Goal: Task Accomplishment & Management: Use online tool/utility

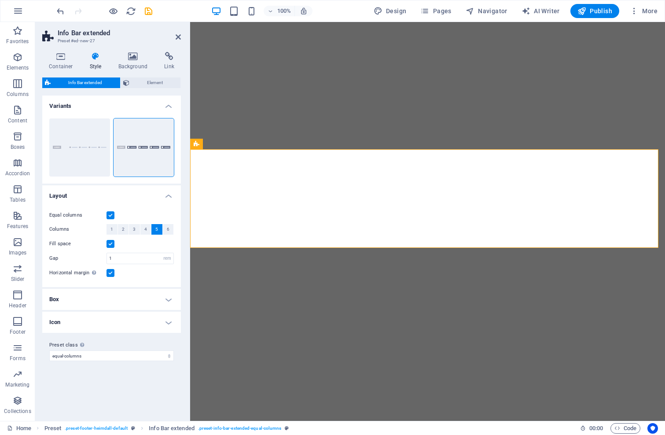
select select "rem"
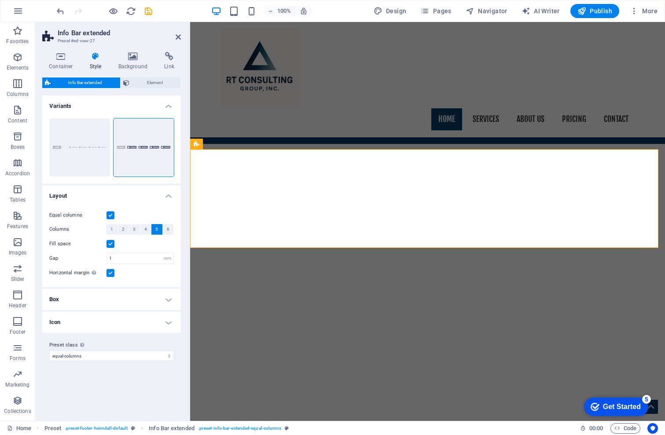
scroll to position [1013, 0]
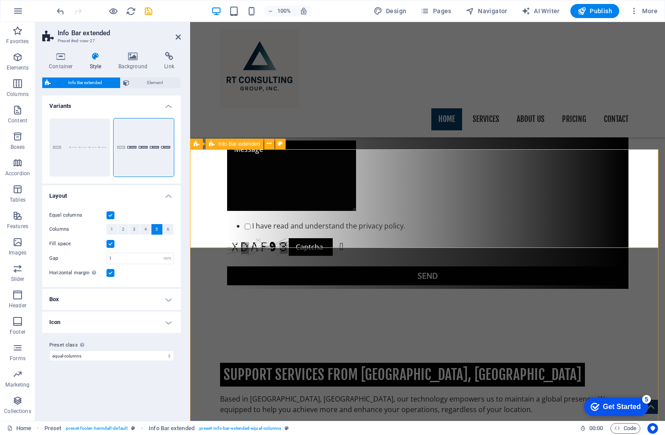
click at [272, 142] on icon at bounding box center [269, 143] width 5 height 9
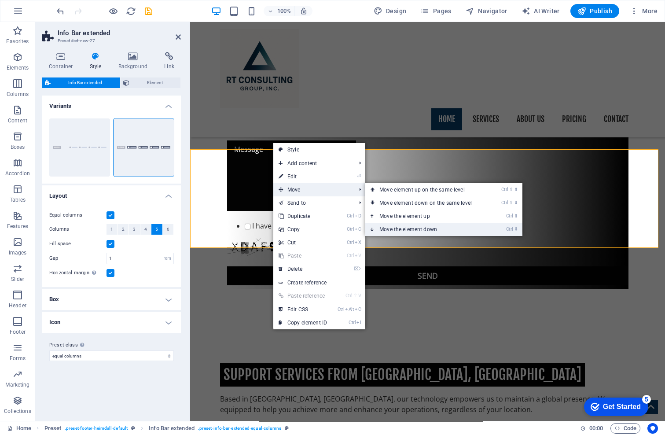
click at [410, 226] on link "Ctrl ⬇ Move the element down" at bounding box center [427, 229] width 124 height 13
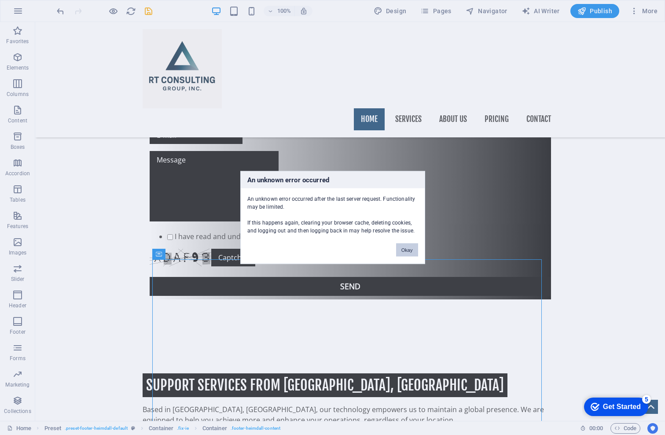
click at [407, 251] on button "Okay" at bounding box center [407, 250] width 22 height 13
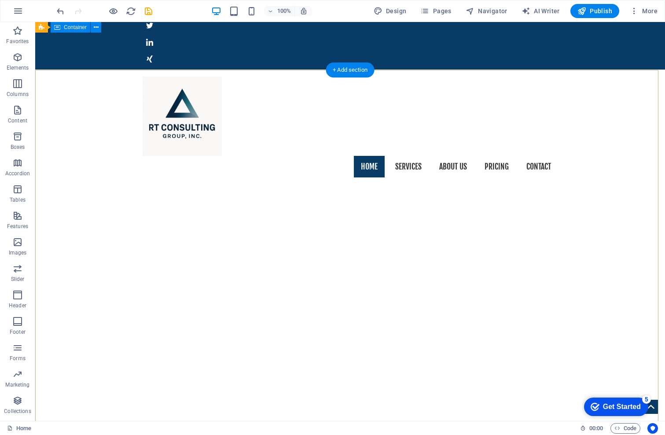
scroll to position [0, 0]
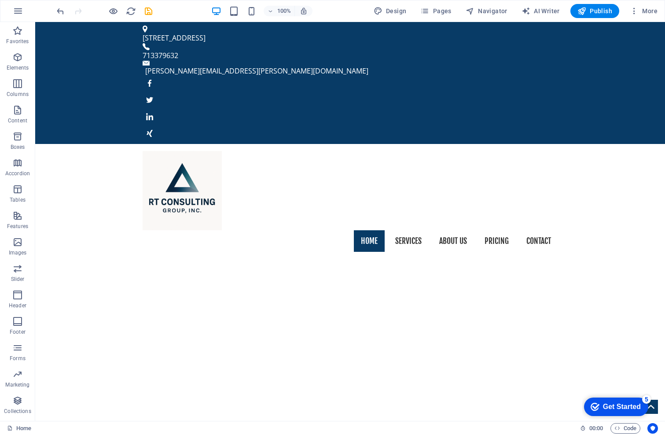
click at [653, 18] on div at bounding box center [332, 20] width 665 height 40
click at [148, 10] on icon "save" at bounding box center [149, 11] width 10 height 10
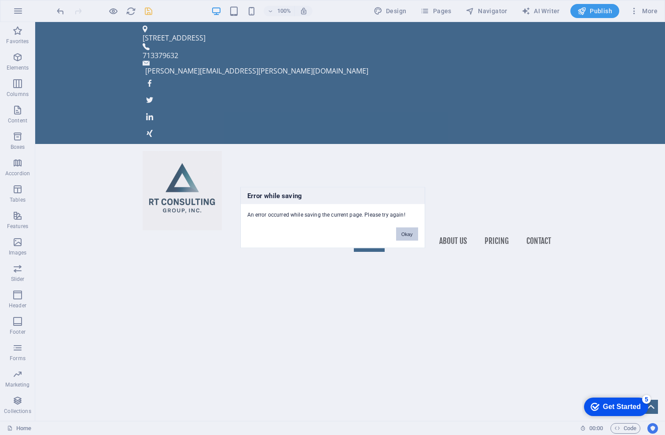
click at [402, 234] on button "Okay" at bounding box center [407, 234] width 22 height 13
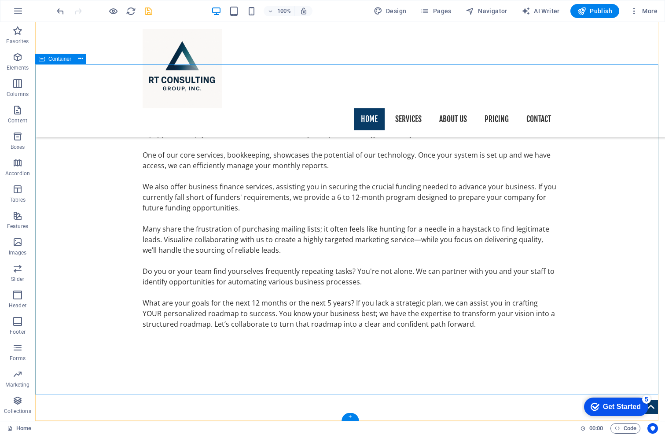
scroll to position [1197, 0]
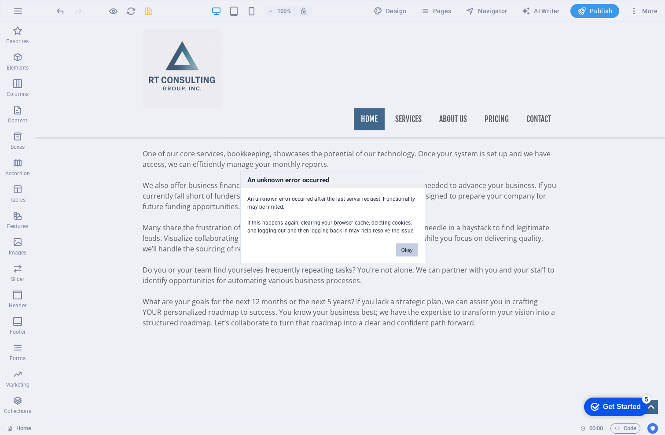
click at [409, 253] on button "Okay" at bounding box center [407, 250] width 22 height 13
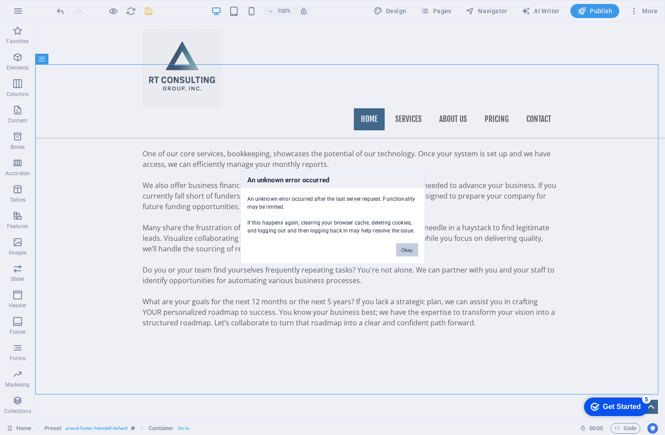
click at [408, 254] on button "Okay" at bounding box center [407, 250] width 22 height 13
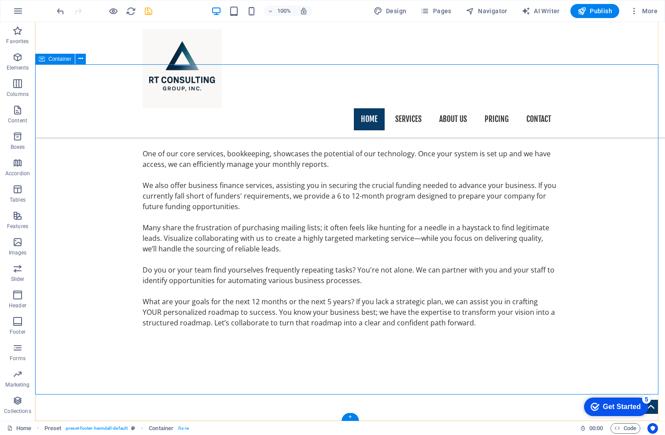
click at [16, 8] on icon "button" at bounding box center [18, 11] width 11 height 11
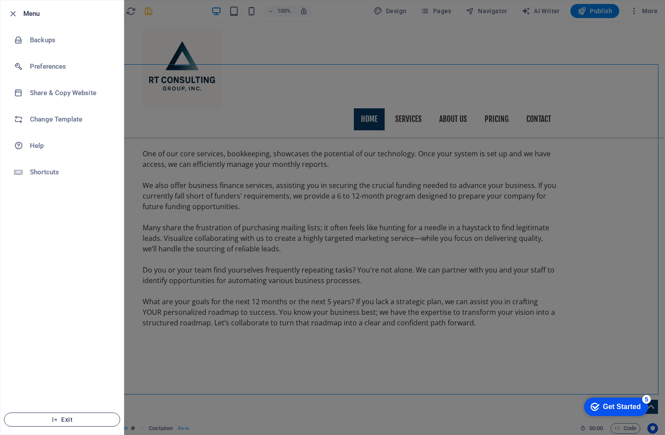
click at [66, 417] on span "Exit" at bounding box center [61, 419] width 101 height 7
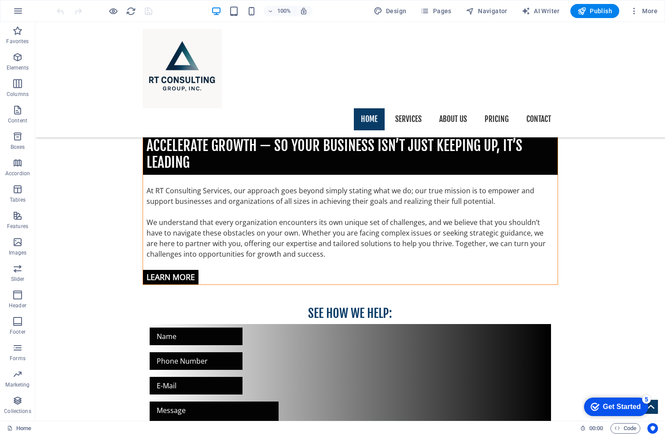
scroll to position [661, 0]
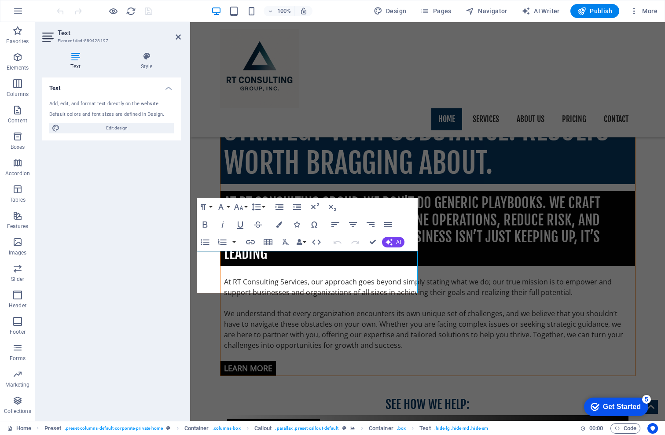
click at [63, 260] on div "Text Element #ed-889428197 Text Style Text Add, edit, and format text directly …" at bounding box center [350, 221] width 630 height 399
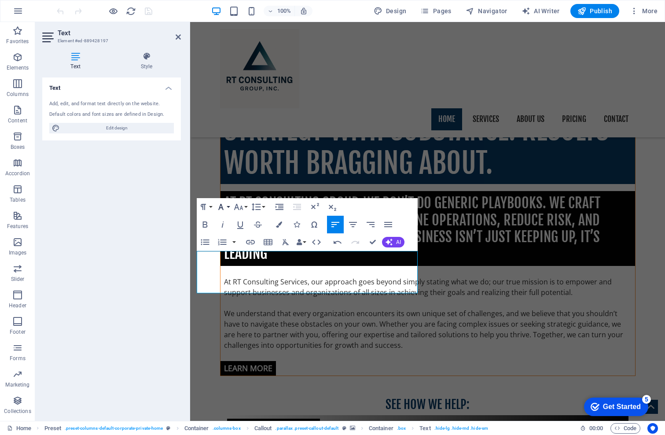
click at [228, 206] on button "Font Family" at bounding box center [222, 207] width 17 height 18
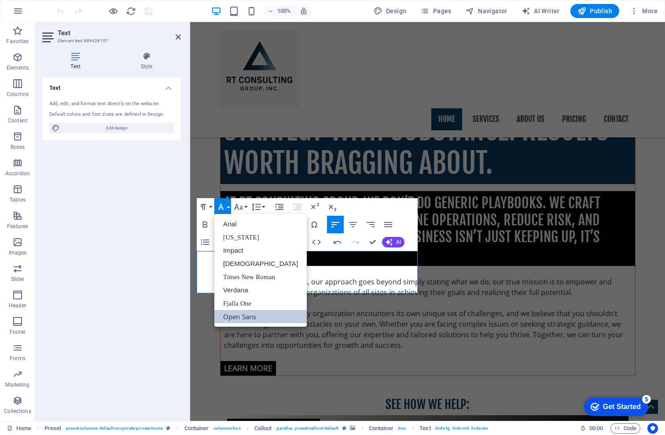
scroll to position [0, 0]
click at [228, 206] on button "Font Family" at bounding box center [222, 207] width 17 height 18
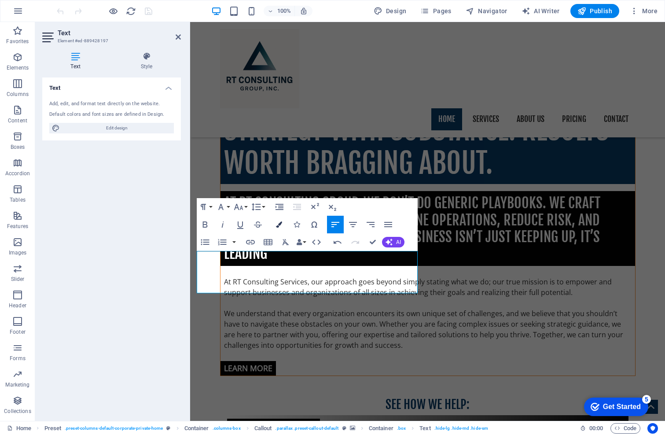
click at [280, 225] on icon "button" at bounding box center [279, 224] width 6 height 6
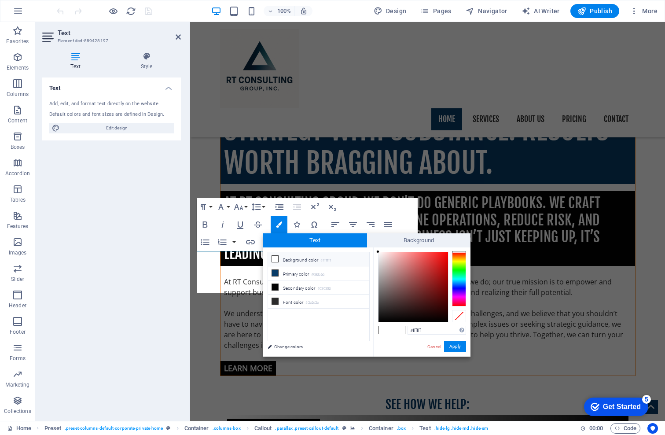
click at [276, 258] on icon at bounding box center [275, 259] width 6 height 6
click at [291, 259] on li "Background color #ffffff" at bounding box center [318, 259] width 101 height 14
click at [448, 346] on button "Apply" at bounding box center [455, 346] width 22 height 11
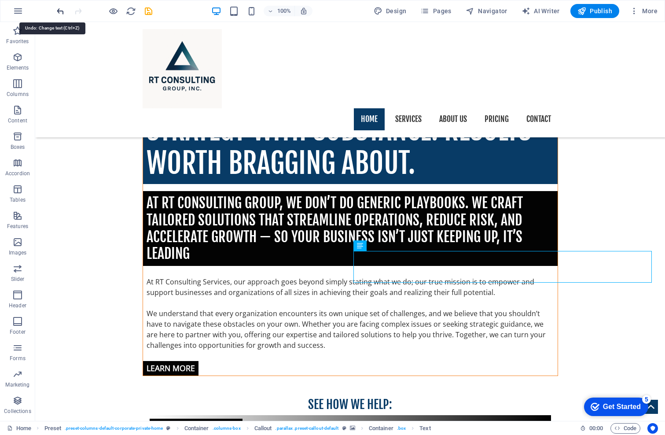
click at [57, 10] on icon "undo" at bounding box center [60, 11] width 10 height 10
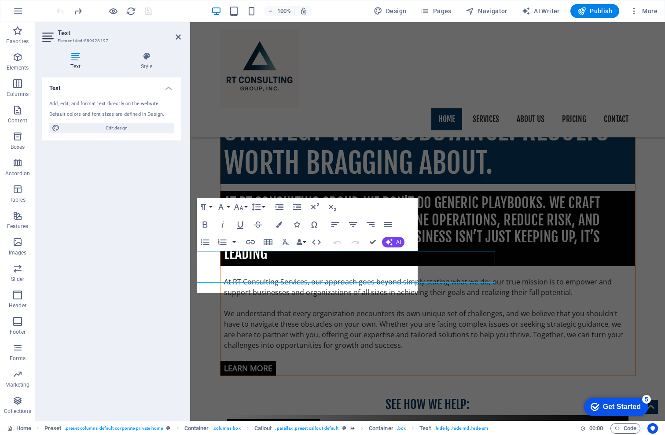
click at [125, 263] on div "Text Add, edit, and format text directly on the website. Default colors and fon…" at bounding box center [111, 246] width 139 height 336
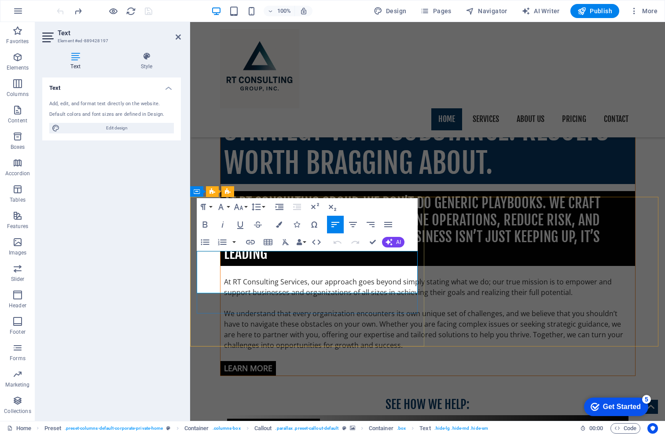
drag, startPoint x: 297, startPoint y: 290, endPoint x: 203, endPoint y: 266, distance: 97.4
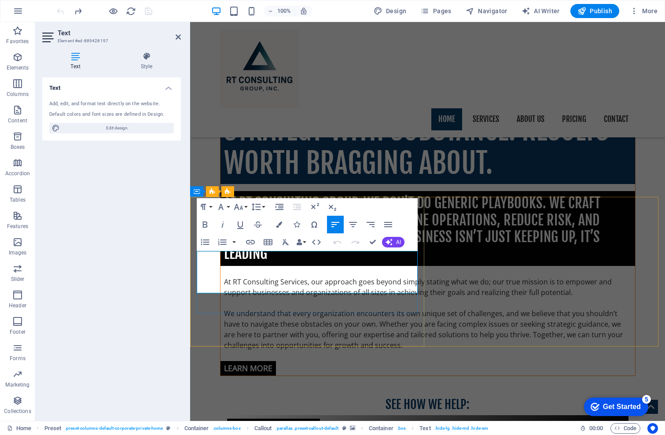
click at [285, 243] on icon "button" at bounding box center [286, 242] width 7 height 6
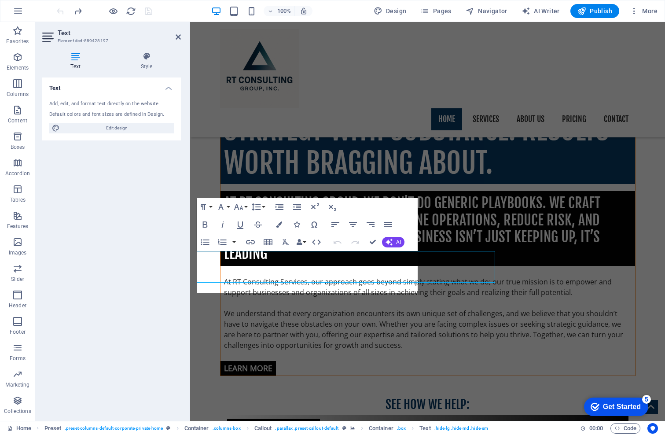
click at [122, 270] on div "Text Add, edit, and format text directly on the website. Default colors and fon…" at bounding box center [111, 246] width 139 height 336
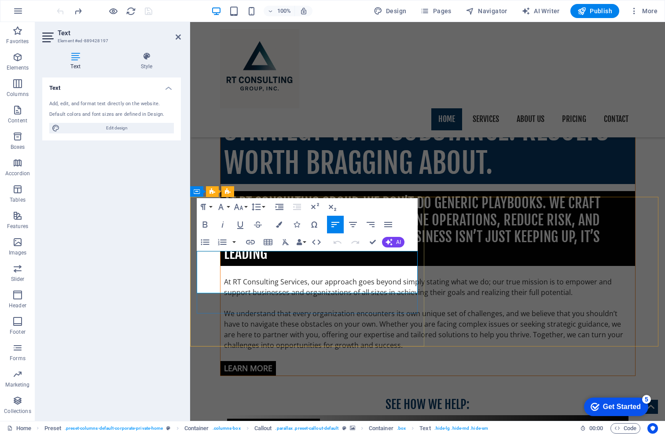
click at [210, 206] on button "Paragraph Format" at bounding box center [205, 207] width 17 height 18
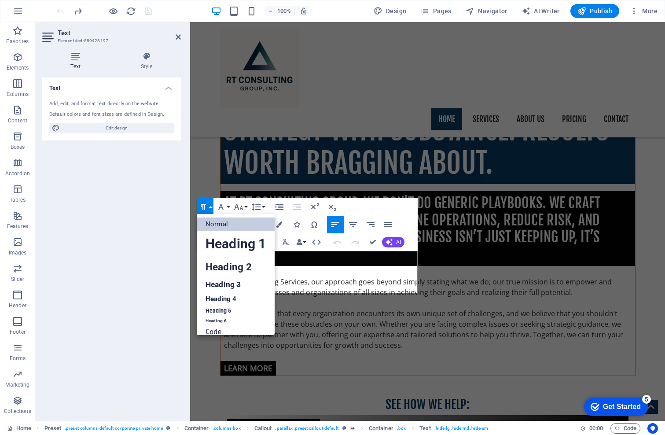
scroll to position [10, 0]
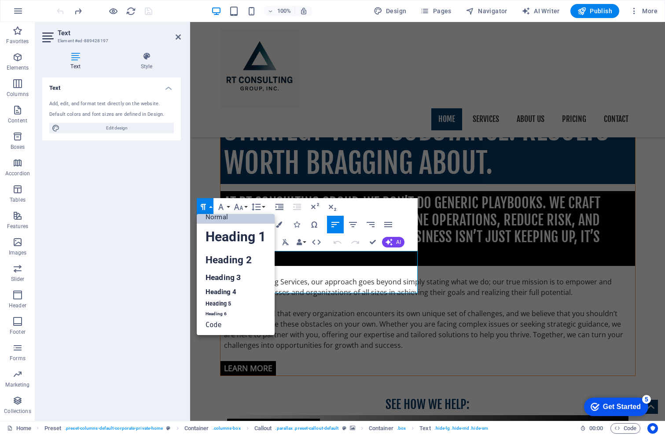
click at [210, 206] on button "Paragraph Format" at bounding box center [205, 207] width 17 height 18
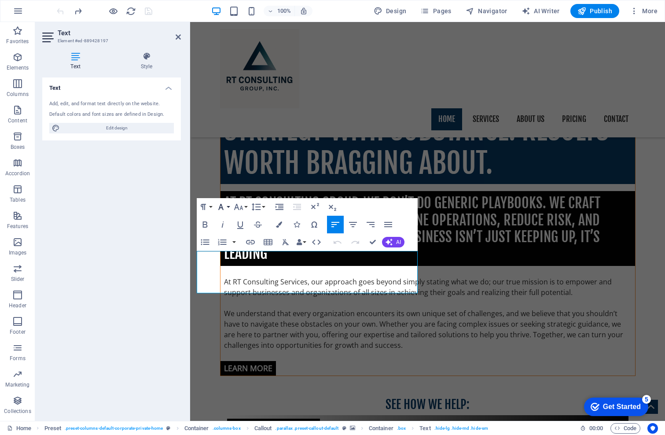
click at [229, 207] on button "Font Family" at bounding box center [222, 207] width 17 height 18
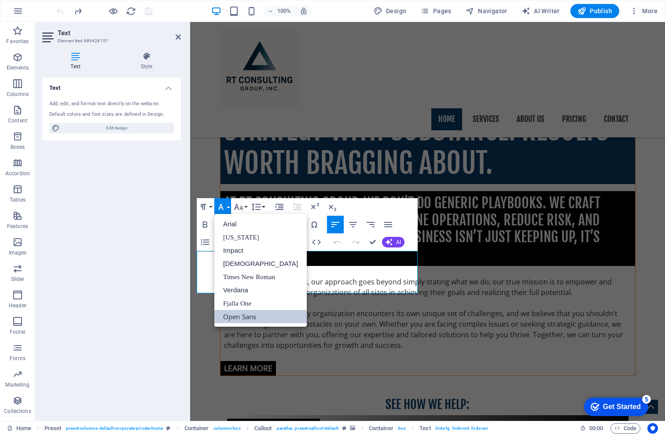
scroll to position [0, 0]
click at [229, 207] on button "Font Family" at bounding box center [222, 207] width 17 height 18
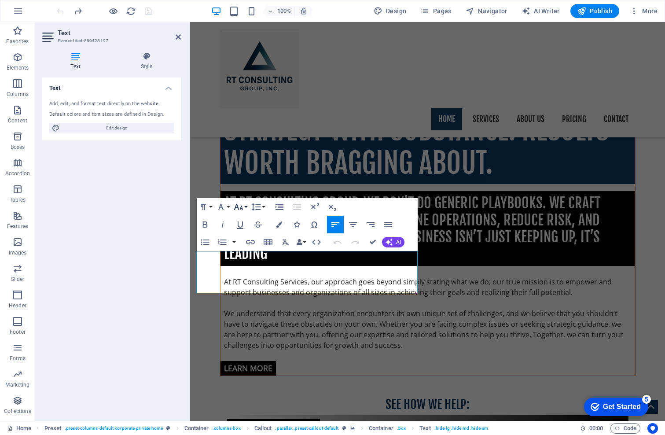
click at [247, 206] on button "Font Size" at bounding box center [240, 207] width 17 height 18
click at [73, 55] on icon at bounding box center [75, 56] width 66 height 9
click at [100, 133] on span "Edit design" at bounding box center [117, 128] width 109 height 11
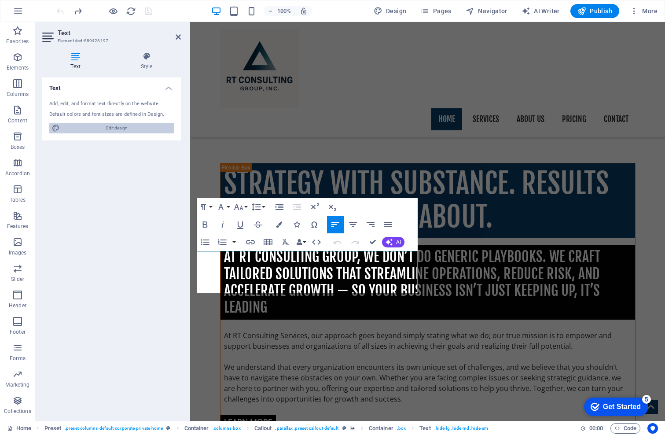
select select "px"
select select "400"
select select "px"
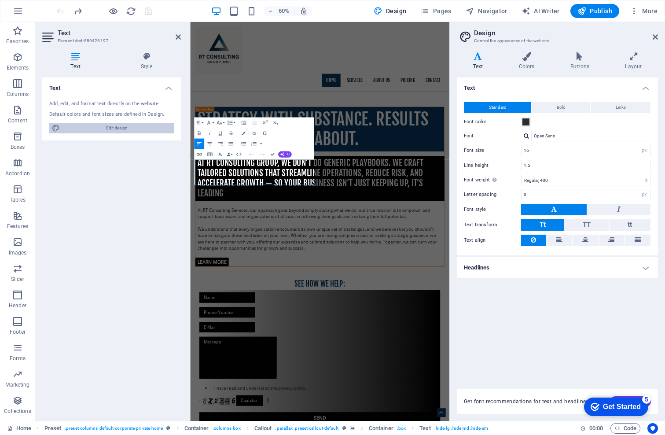
scroll to position [714, 0]
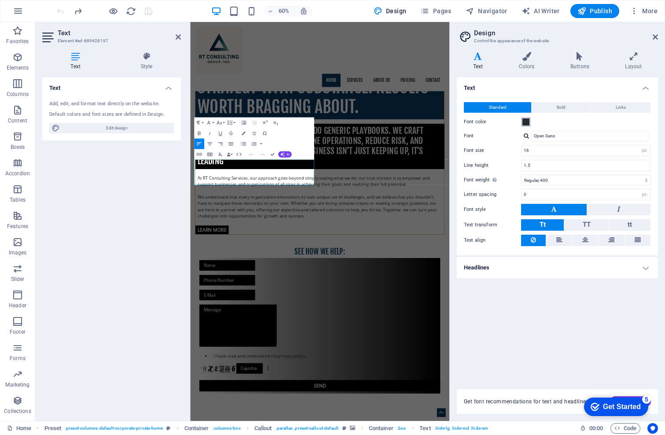
click at [527, 122] on span at bounding box center [526, 121] width 7 height 7
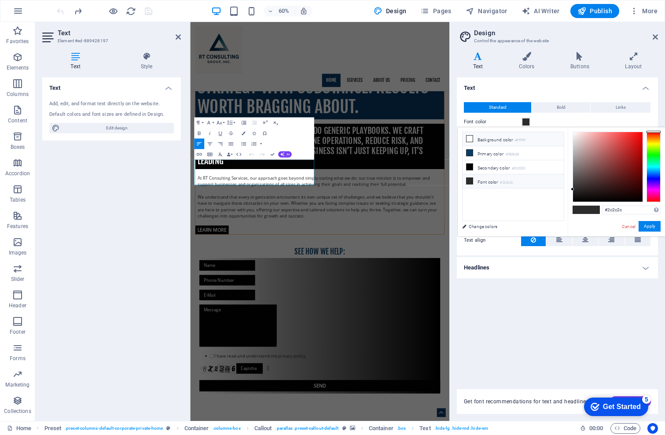
click at [499, 137] on li "Background color #ffffff" at bounding box center [513, 139] width 101 height 14
type input "#ffffff"
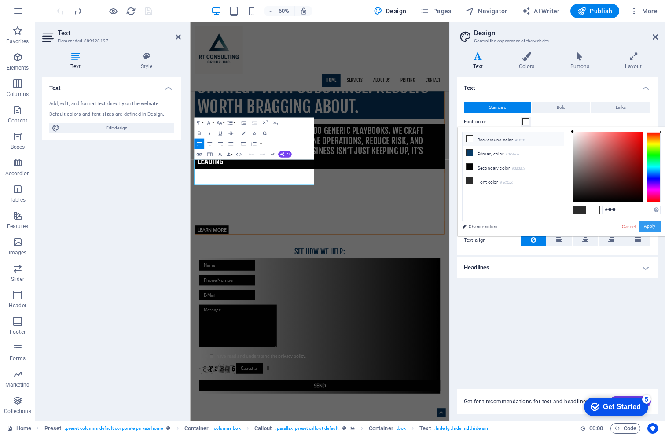
click at [648, 225] on button "Apply" at bounding box center [650, 226] width 22 height 11
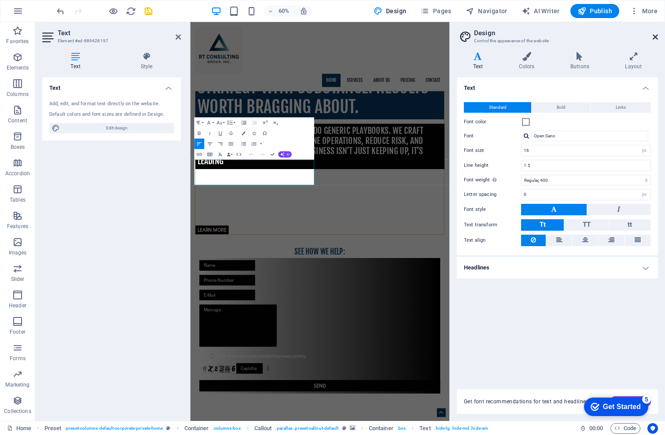
click at [656, 35] on icon at bounding box center [655, 36] width 5 height 7
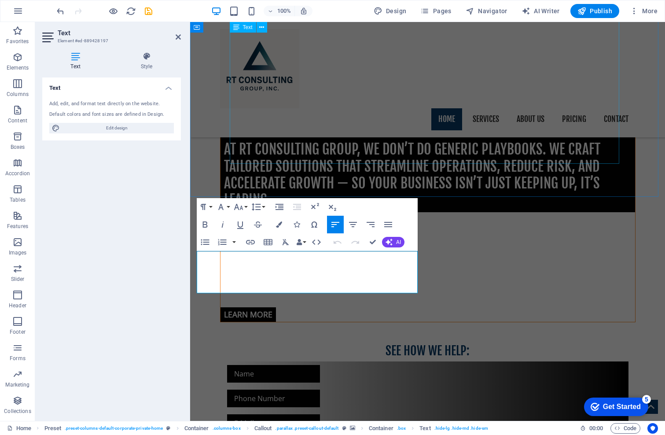
scroll to position [661, 0]
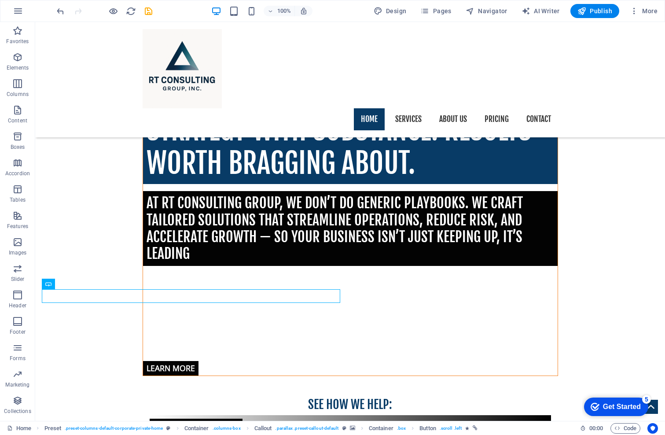
click at [94, 8] on div at bounding box center [95, 11] width 11 height 11
click at [98, 40] on div "Home Services About us Pricing Contact" at bounding box center [350, 79] width 630 height 115
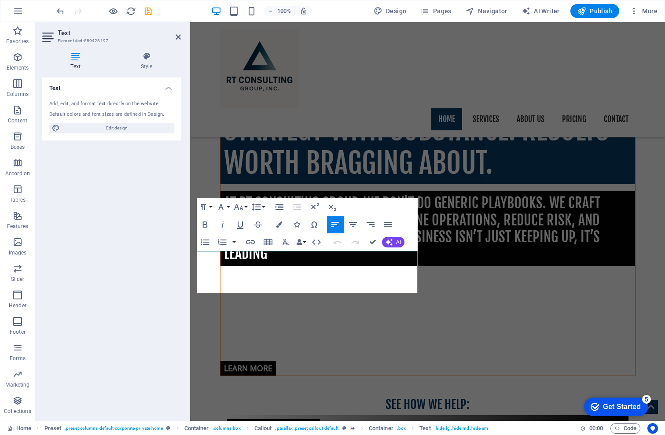
drag, startPoint x: 299, startPoint y: 286, endPoint x: 191, endPoint y: 257, distance: 111.3
click at [286, 242] on icon "button" at bounding box center [286, 242] width 7 height 6
drag, startPoint x: 295, startPoint y: 290, endPoint x: 192, endPoint y: 257, distance: 107.8
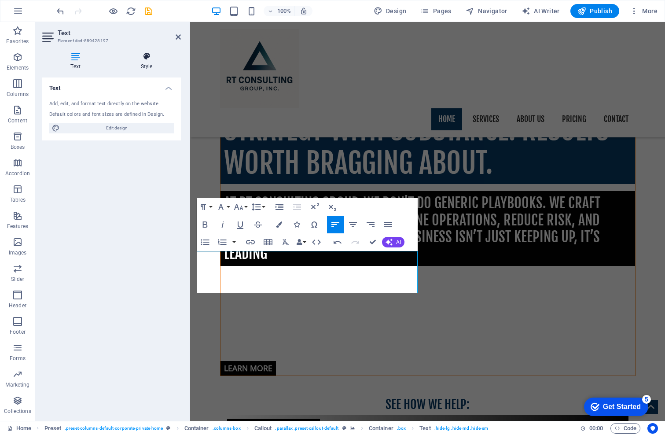
click at [145, 54] on icon at bounding box center [146, 56] width 69 height 9
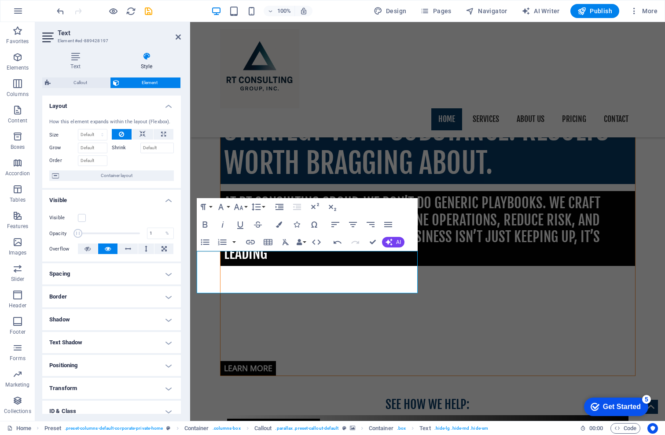
drag, startPoint x: 139, startPoint y: 244, endPoint x: 75, endPoint y: 245, distance: 63.9
click at [75, 238] on span at bounding box center [78, 233] width 9 height 9
type input "100"
drag, startPoint x: 74, startPoint y: 244, endPoint x: 154, endPoint y: 243, distance: 79.7
click at [154, 240] on div "Opacity 100 %" at bounding box center [111, 233] width 125 height 13
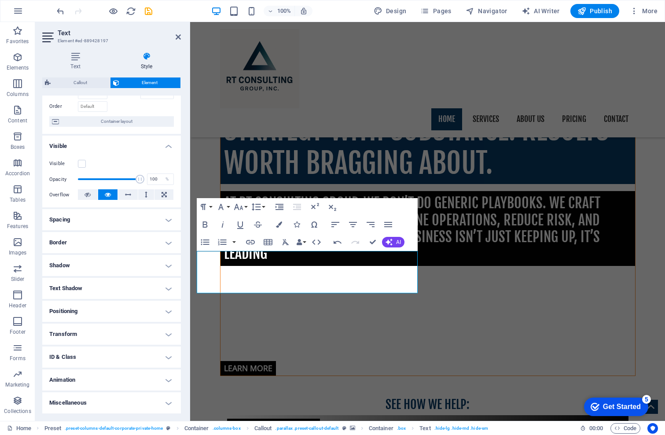
scroll to position [64, 0]
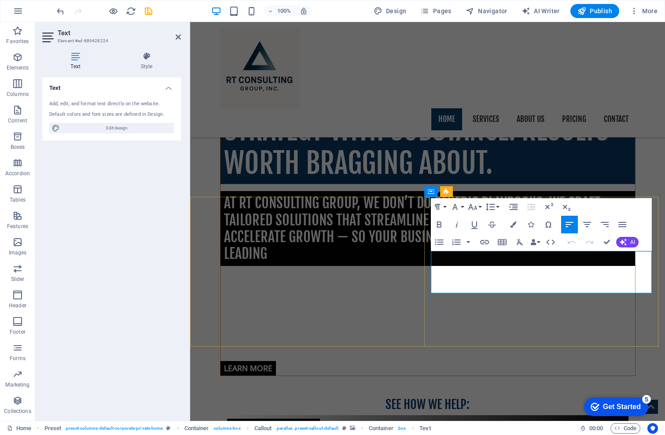
click at [444, 207] on button "Paragraph Format" at bounding box center [439, 207] width 17 height 18
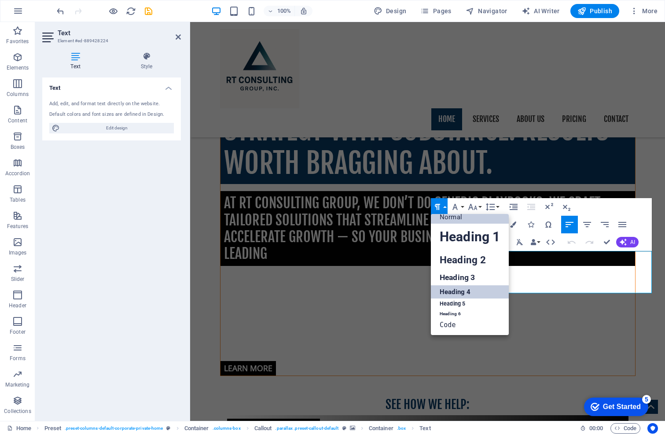
scroll to position [0, 0]
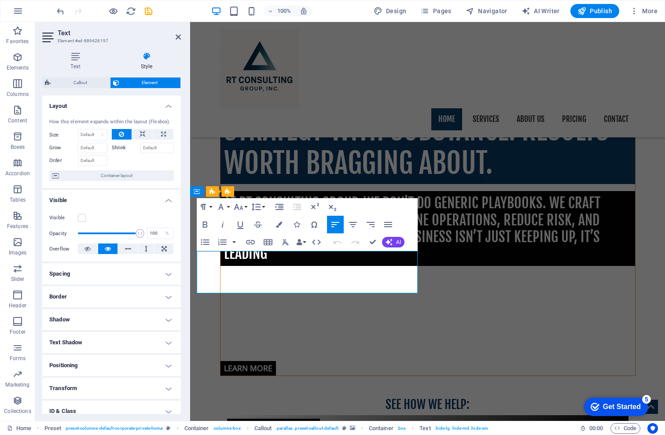
click at [227, 208] on button "Font Family" at bounding box center [222, 207] width 17 height 18
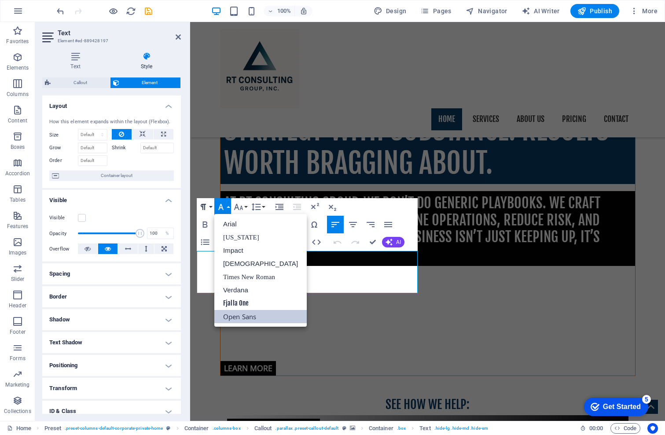
click at [208, 207] on icon "button" at bounding box center [203, 207] width 11 height 11
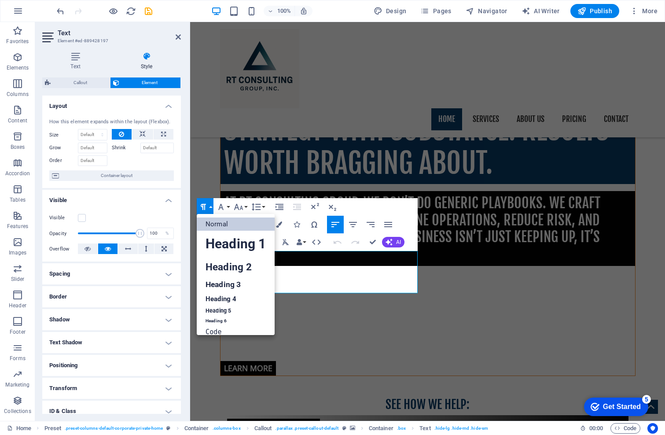
click at [219, 220] on link "Normal" at bounding box center [236, 224] width 78 height 13
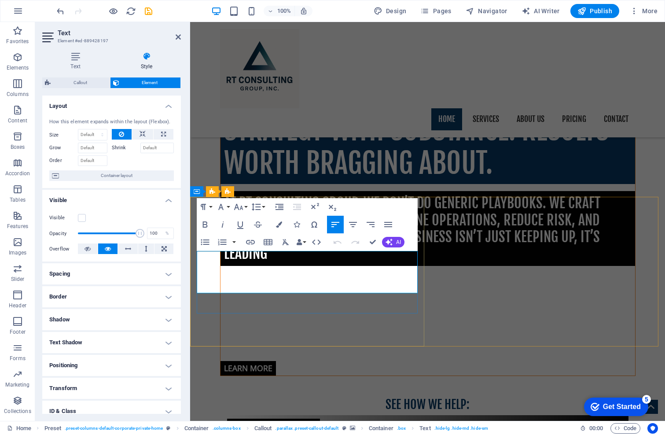
click span "unlocking their full potential."
click at [286, 242] on icon "button" at bounding box center [286, 242] width 7 height 6
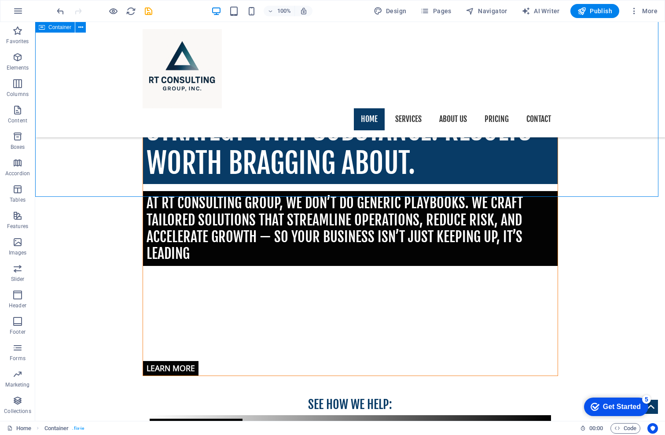
drag, startPoint x: 200, startPoint y: 166, endPoint x: 355, endPoint y: 166, distance: 155.0
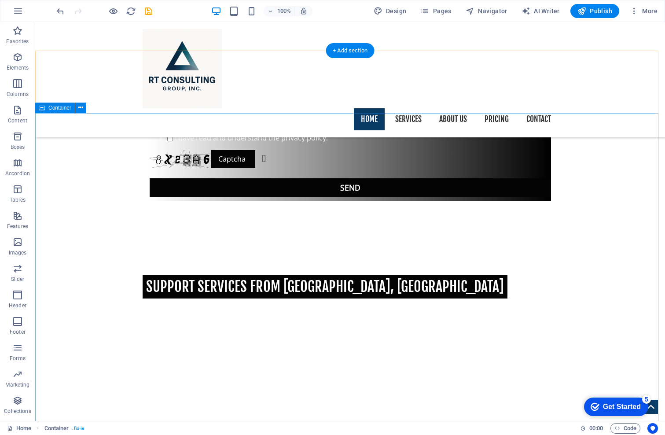
scroll to position [1150, 0]
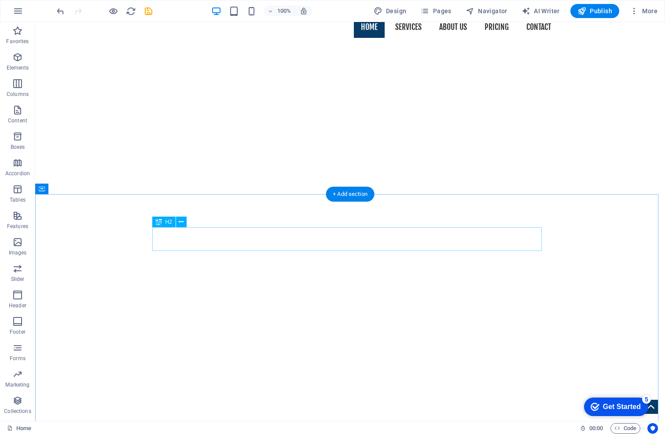
scroll to position [357, 0]
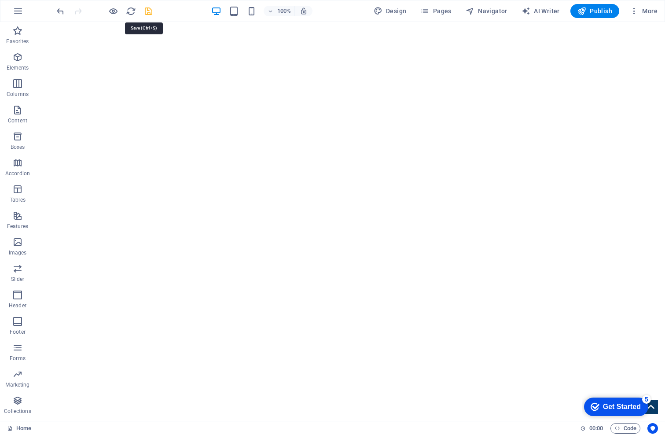
click at [147, 13] on icon "save" at bounding box center [149, 11] width 10 height 10
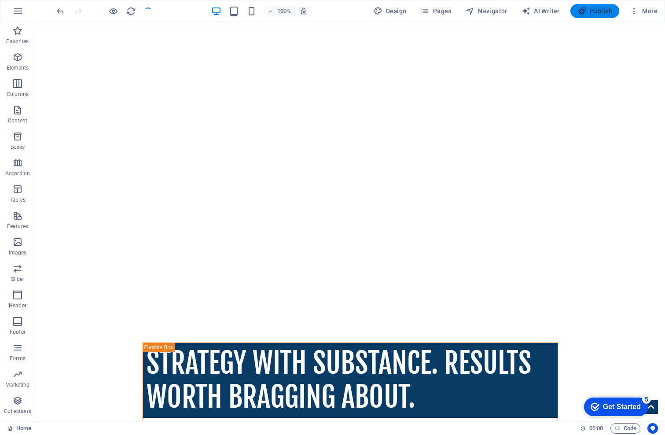
click at [603, 8] on span "Publish" at bounding box center [595, 11] width 35 height 9
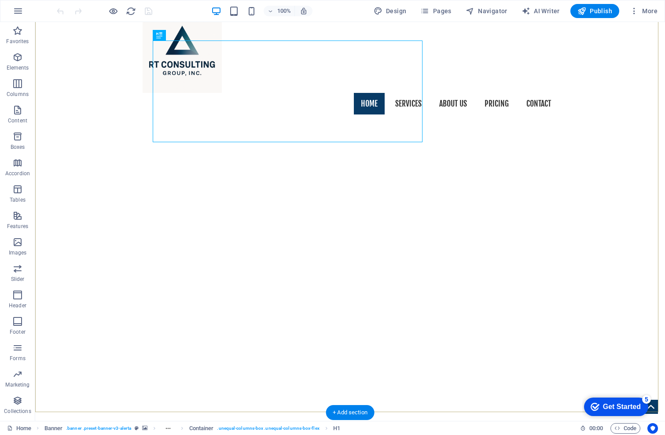
scroll to position [176, 0]
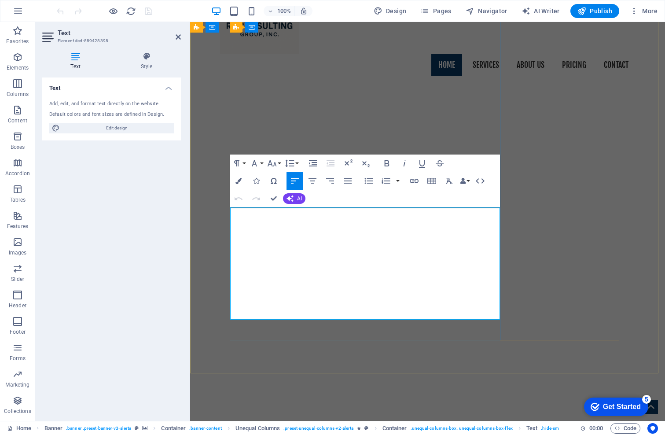
drag, startPoint x: 369, startPoint y: 310, endPoint x: 232, endPoint y: 210, distance: 169.0
click at [450, 180] on icon "button" at bounding box center [449, 181] width 11 height 11
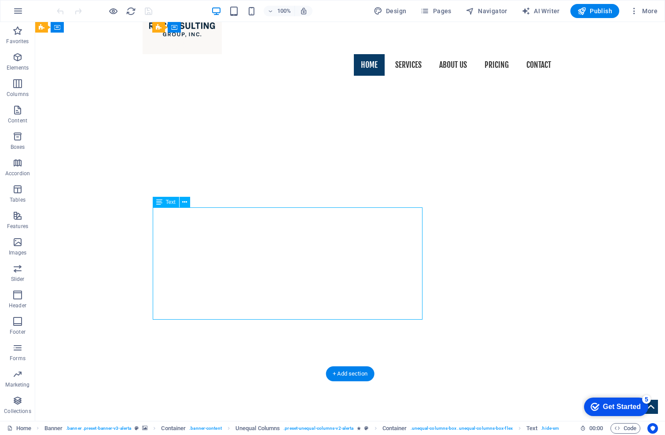
drag, startPoint x: 345, startPoint y: 303, endPoint x: 335, endPoint y: 302, distance: 10.6
drag, startPoint x: 395, startPoint y: 313, endPoint x: 194, endPoint y: 263, distance: 207.0
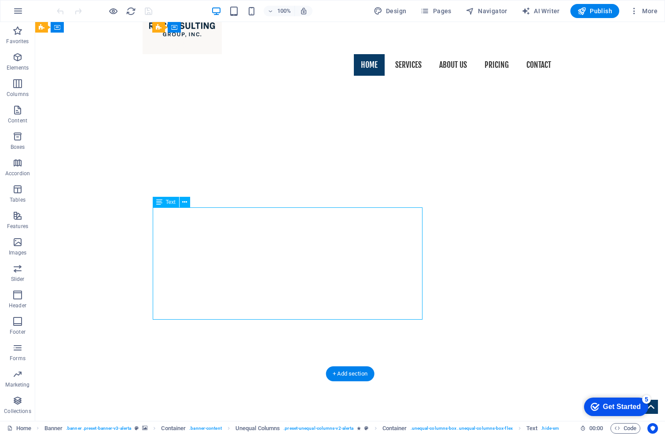
drag, startPoint x: 160, startPoint y: 218, endPoint x: 251, endPoint y: 302, distance: 123.4
drag, startPoint x: 229, startPoint y: 292, endPoint x: 74, endPoint y: 292, distance: 155.0
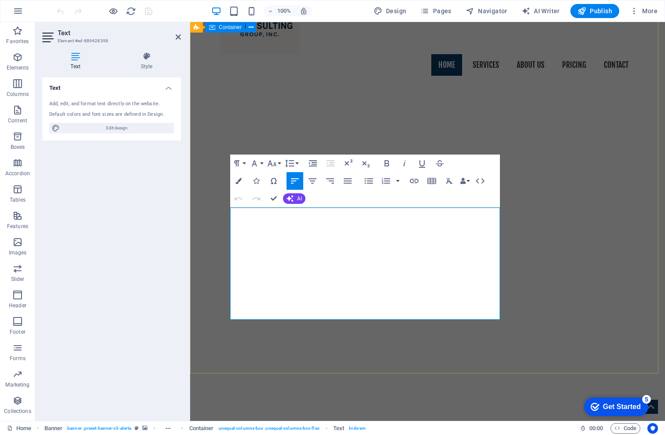
drag, startPoint x: 422, startPoint y: 314, endPoint x: 210, endPoint y: 210, distance: 236.7
click at [147, 58] on icon at bounding box center [146, 56] width 69 height 9
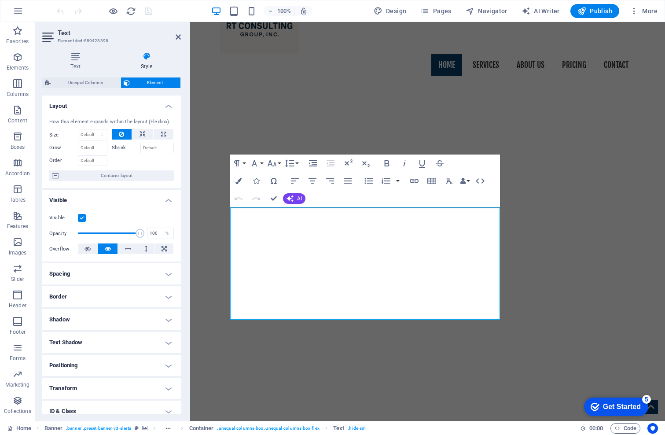
click at [147, 58] on icon at bounding box center [146, 56] width 69 height 9
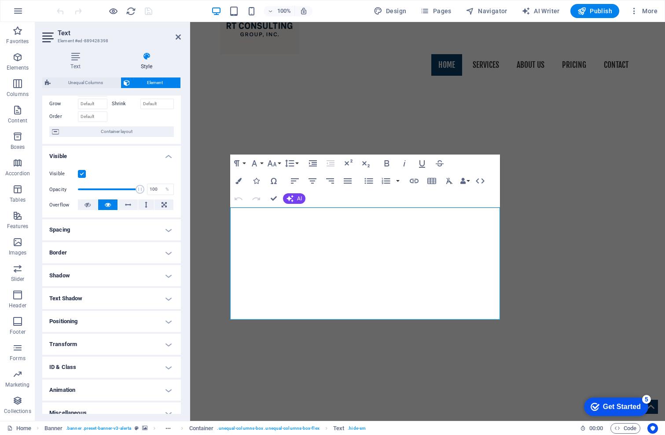
scroll to position [0, 0]
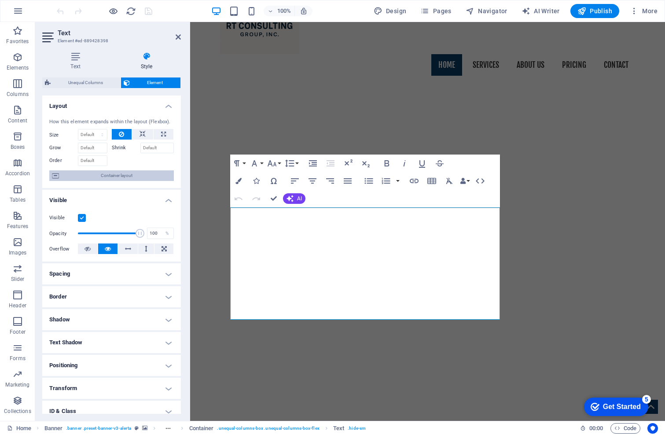
click at [106, 181] on span "Container layout" at bounding box center [117, 175] width 110 height 11
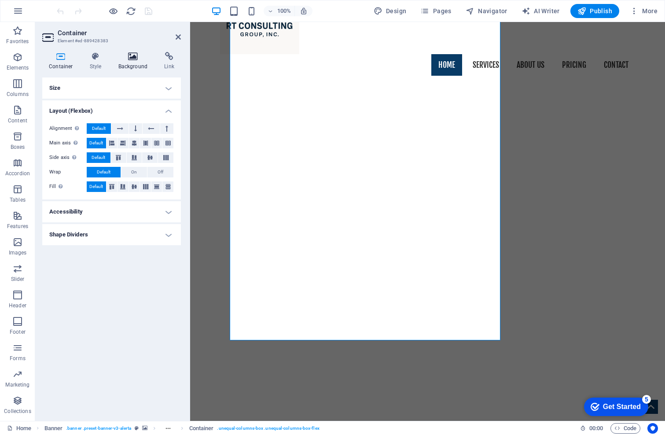
click at [130, 56] on icon at bounding box center [133, 56] width 43 height 9
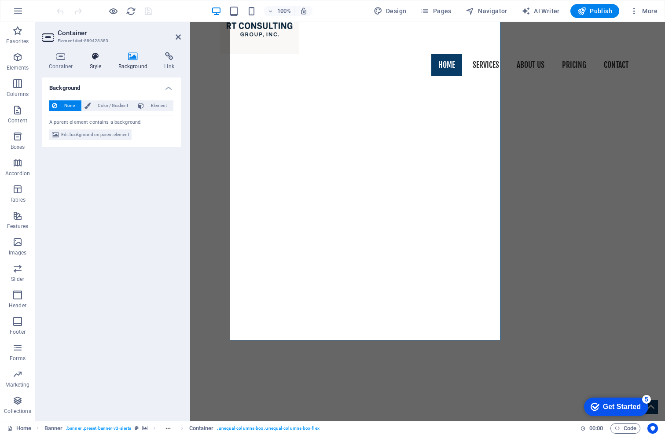
click at [96, 55] on icon at bounding box center [95, 56] width 25 height 9
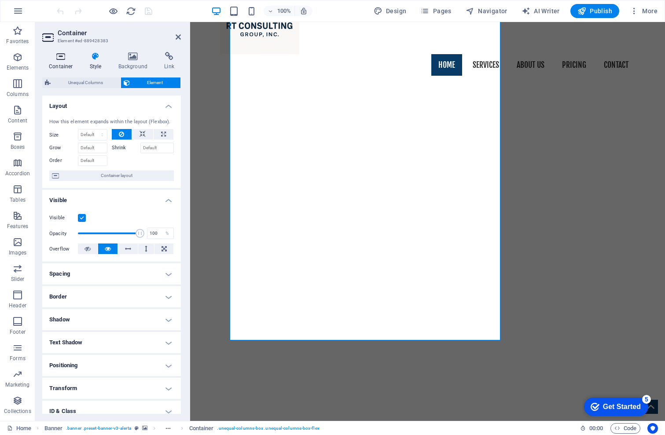
click at [60, 55] on icon at bounding box center [60, 56] width 37 height 9
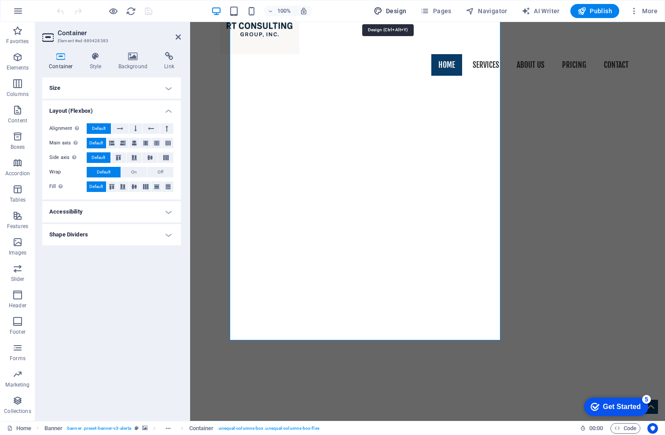
click at [395, 8] on span "Design" at bounding box center [390, 11] width 33 height 9
select select "px"
select select "400"
select select "px"
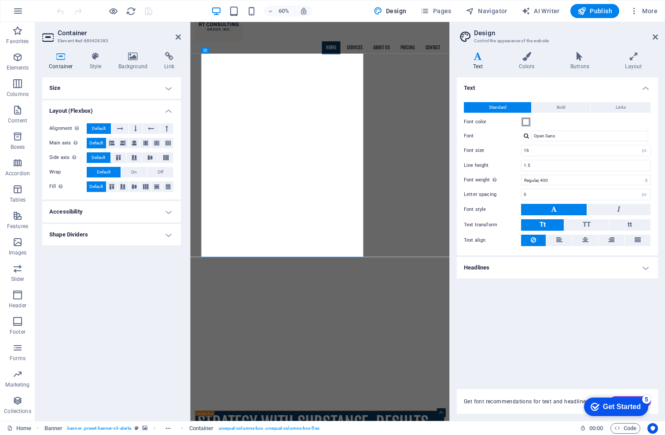
click at [526, 122] on span at bounding box center [526, 121] width 7 height 7
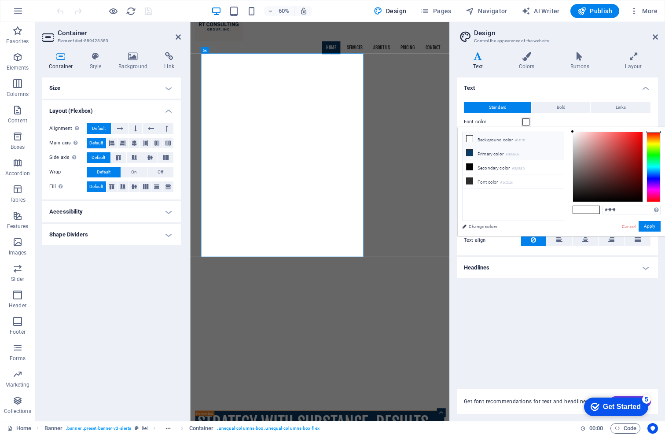
click at [469, 152] on icon at bounding box center [470, 153] width 6 height 6
type input "#083b66"
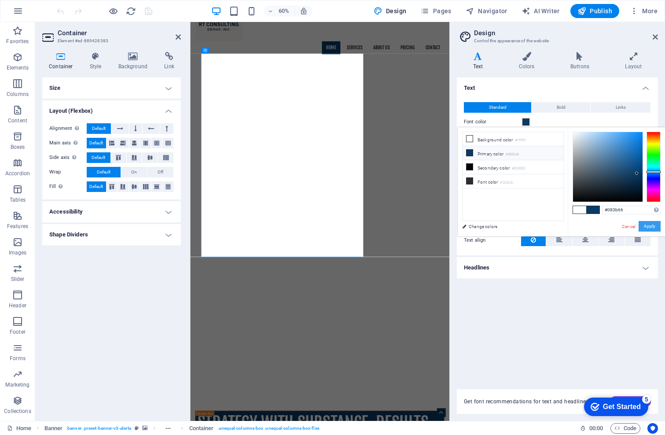
click at [651, 225] on button "Apply" at bounding box center [650, 226] width 22 height 11
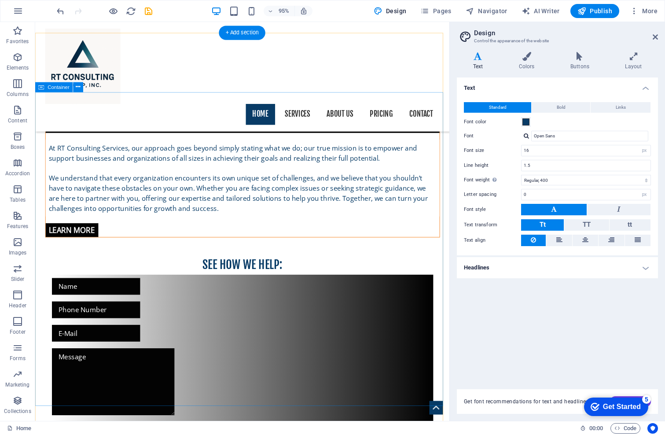
scroll to position [1139, 0]
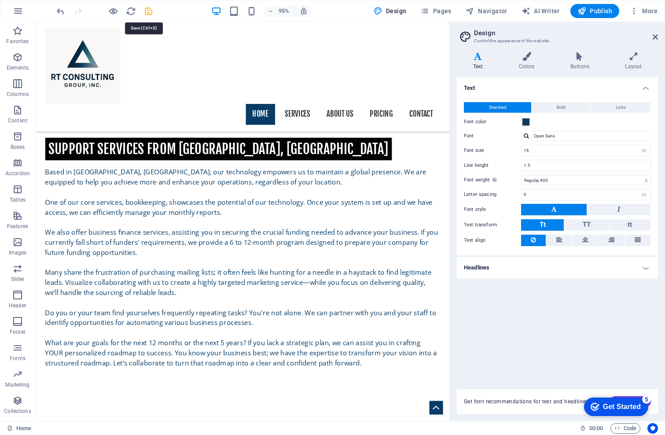
click at [149, 11] on icon "save" at bounding box center [149, 11] width 10 height 10
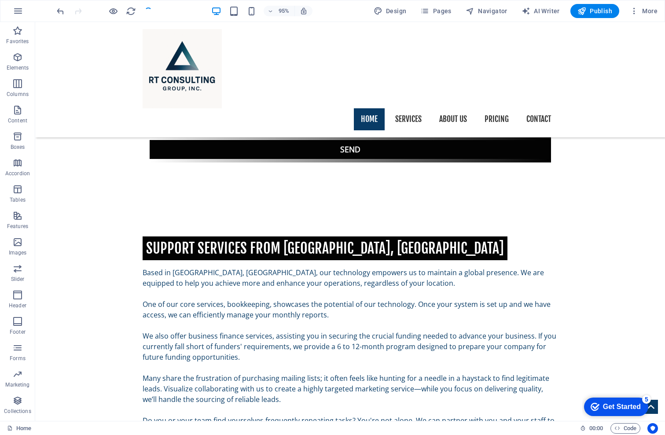
scroll to position [1129, 0]
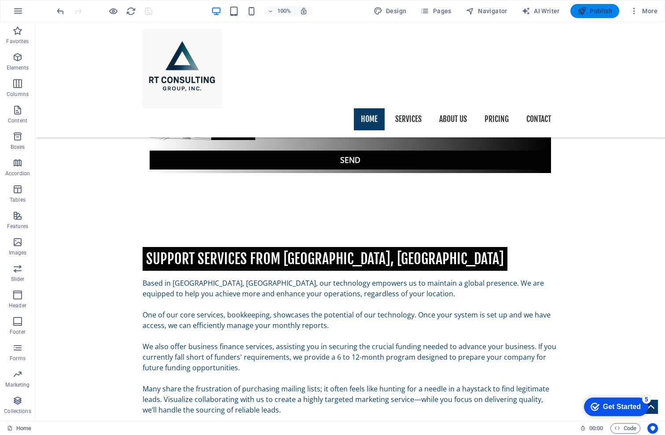
click at [594, 11] on span "Publish" at bounding box center [595, 11] width 35 height 9
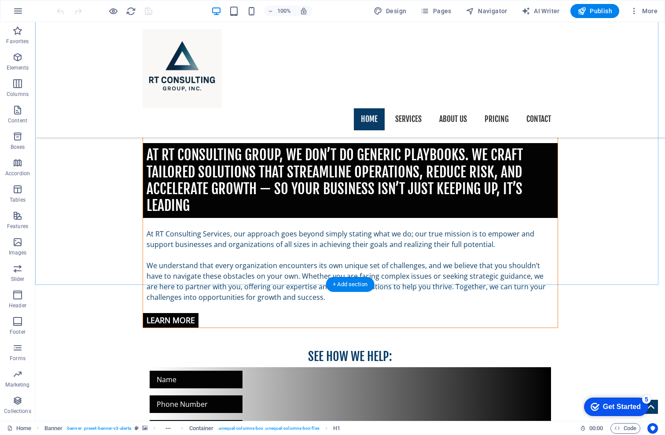
scroll to position [616, 0]
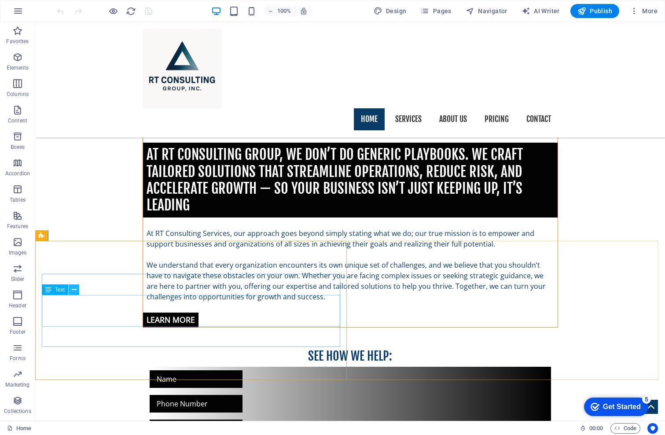
click at [74, 290] on icon at bounding box center [74, 289] width 5 height 9
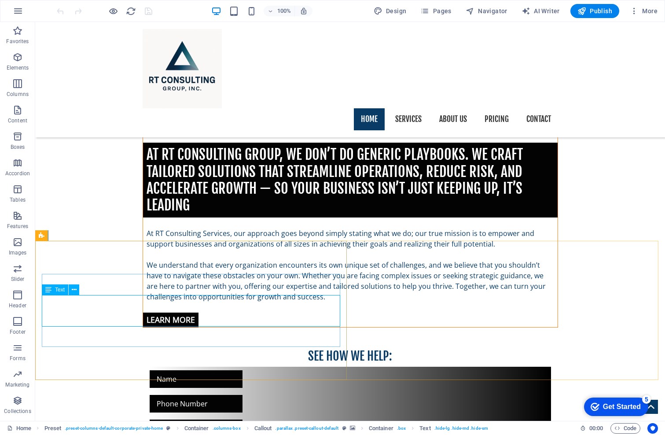
click at [45, 290] on icon at bounding box center [48, 289] width 6 height 11
click at [48, 291] on icon at bounding box center [48, 289] width 6 height 11
click at [62, 291] on span "Text" at bounding box center [60, 289] width 10 height 5
click at [74, 290] on icon at bounding box center [74, 289] width 5 height 9
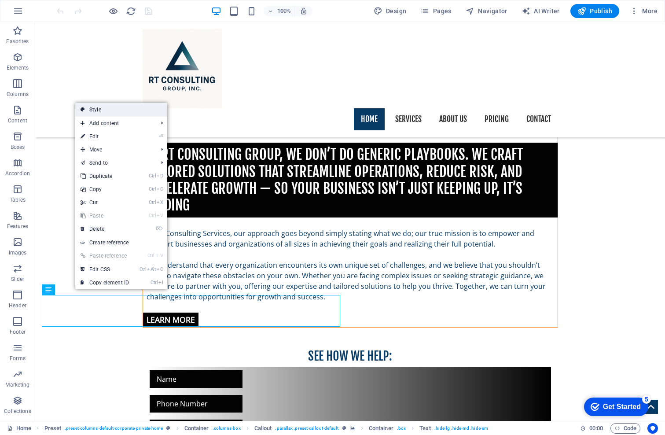
click at [101, 107] on link "Style" at bounding box center [121, 109] width 92 height 13
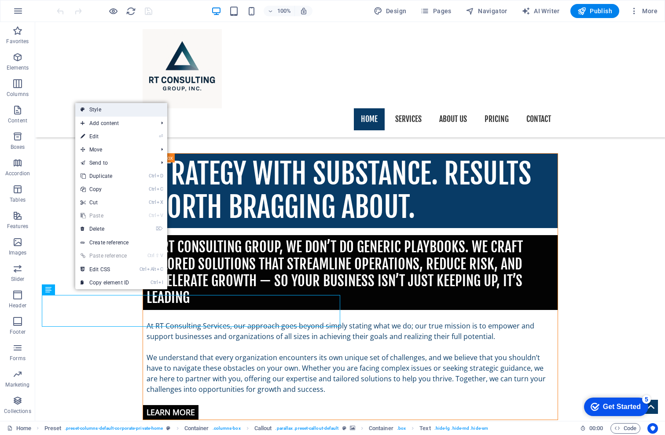
select select "%"
select select "center"
select select "rem"
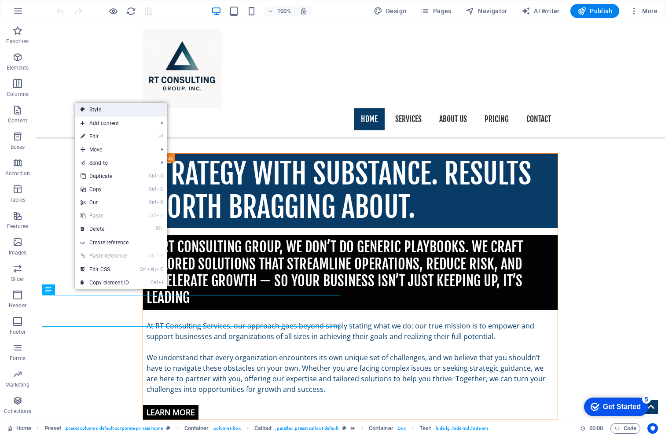
select select "px"
select select "preset-callout-default"
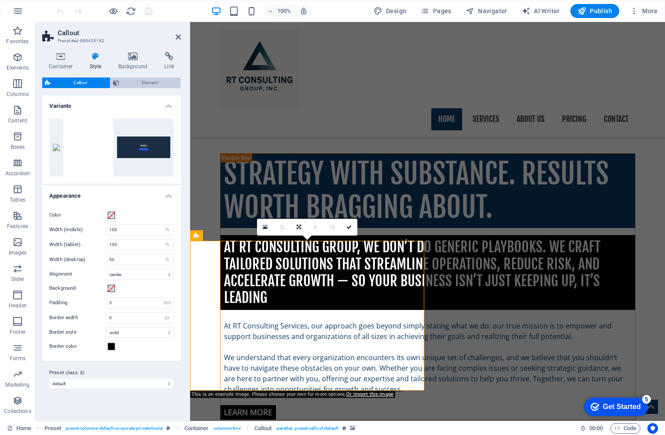
click at [133, 84] on span "Element" at bounding box center [150, 83] width 56 height 11
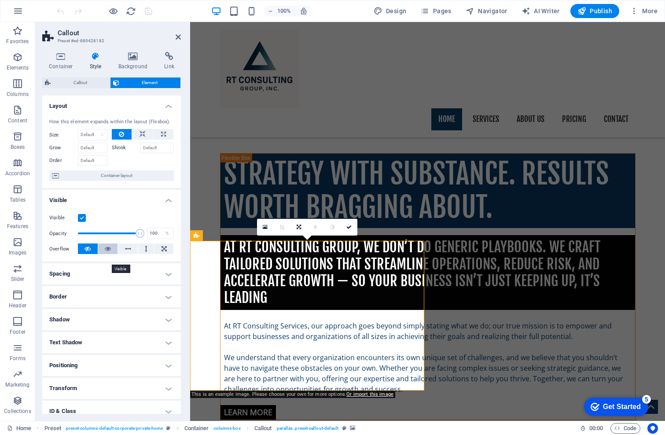
click at [106, 254] on icon at bounding box center [108, 249] width 6 height 11
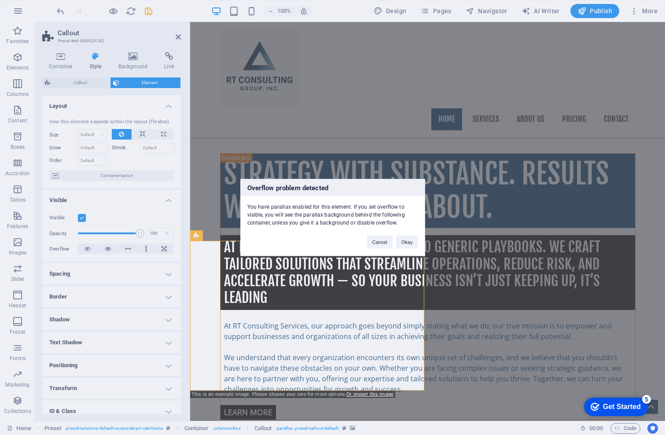
click at [86, 260] on div "Overflow problem detected You have parallax enabled for this element. If you se…" at bounding box center [332, 217] width 665 height 435
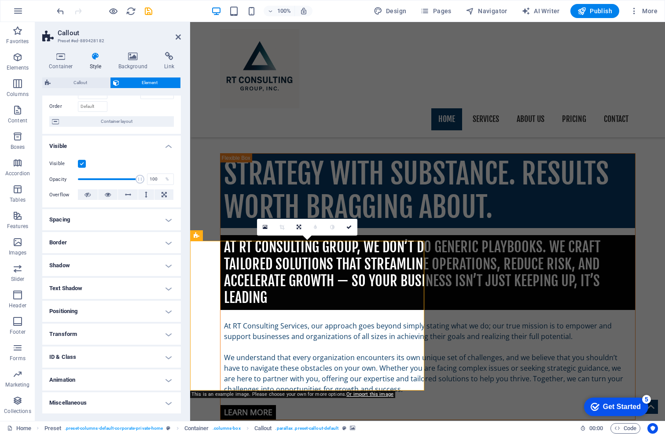
scroll to position [64, 0]
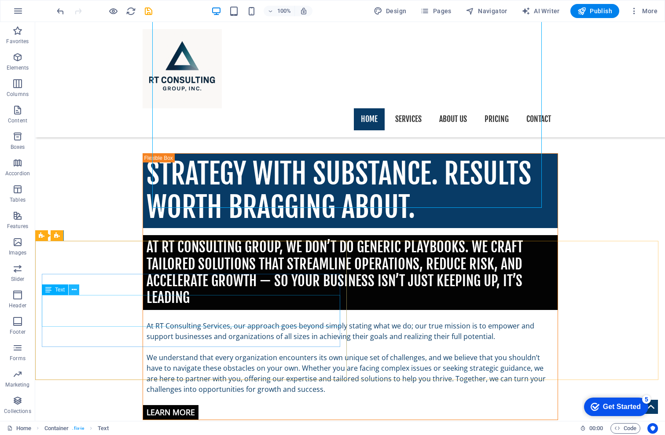
click at [76, 288] on icon at bounding box center [74, 289] width 5 height 9
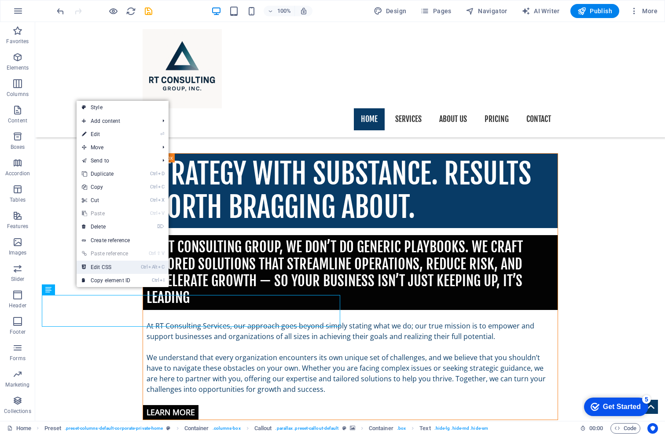
click at [96, 265] on link "Ctrl Alt C Edit CSS" at bounding box center [106, 267] width 59 height 13
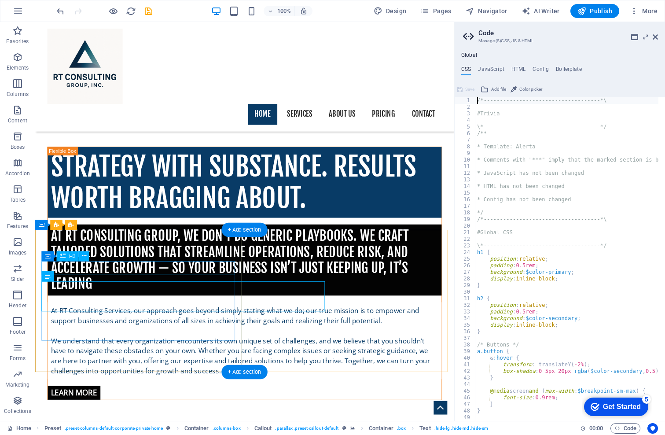
scroll to position [186, 0]
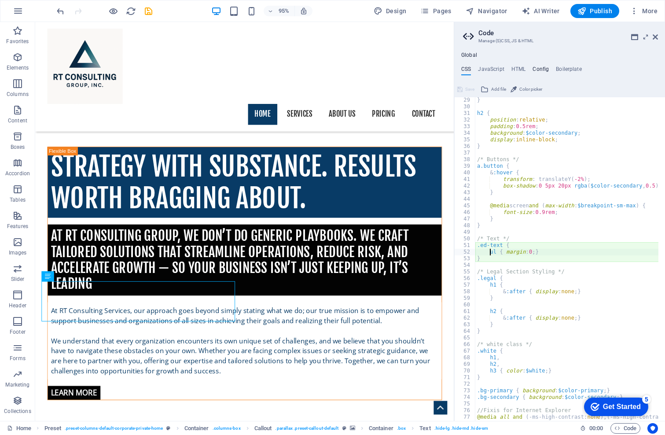
click at [541, 68] on h4 "Config" at bounding box center [541, 71] width 16 height 10
type textarea "$color-background: #fff;"
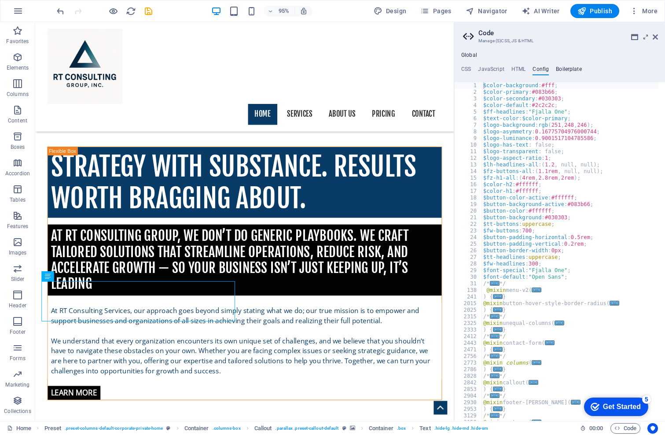
click at [572, 69] on h4 "Boilerplate" at bounding box center [569, 71] width 26 height 10
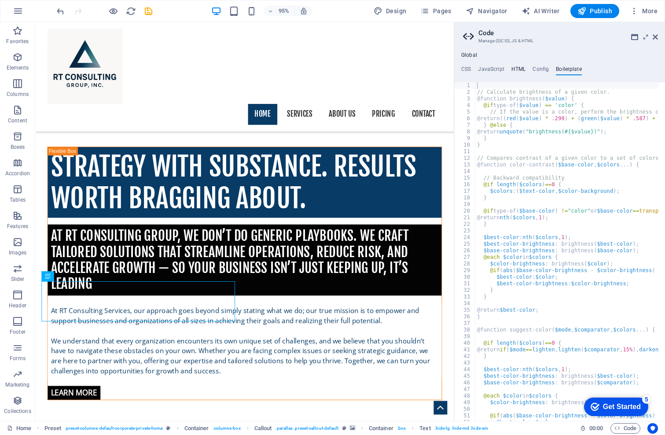
click at [523, 67] on h4 "HTML" at bounding box center [519, 71] width 15 height 10
type textarea "<a href="#main-content" class="wv-link-content button">Skip to main content</a>"
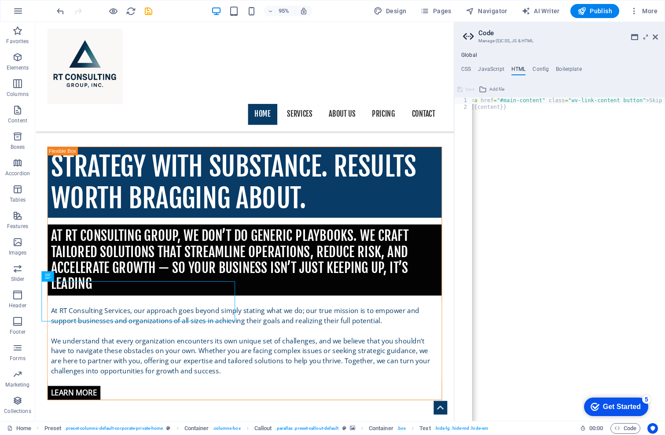
scroll to position [0, 0]
click at [493, 70] on h4 "JavaScript" at bounding box center [491, 71] width 26 height 10
type textarea "/* JS for preset "Menu V2" */"
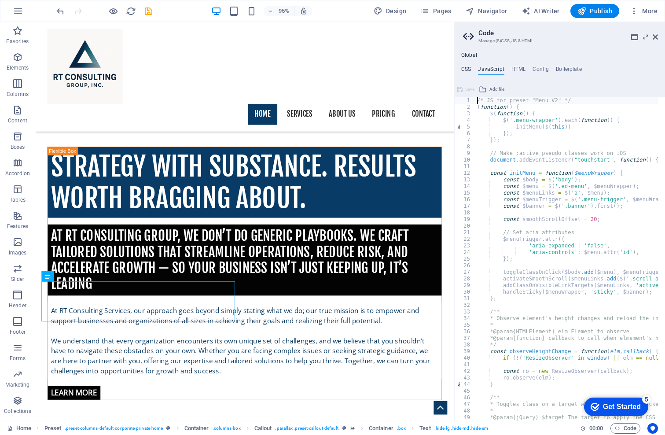
click at [466, 69] on h4 "CSS" at bounding box center [466, 71] width 10 height 10
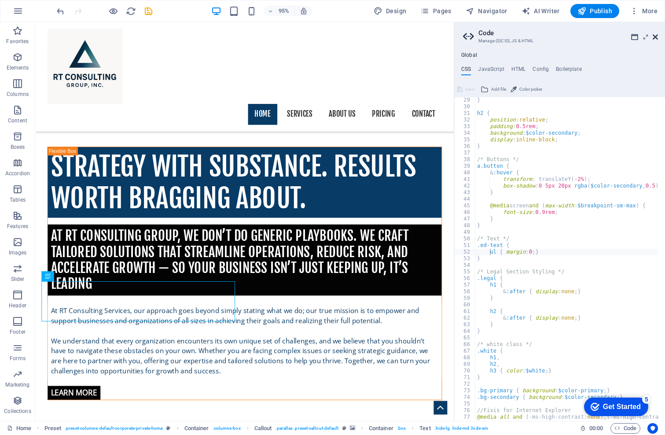
click at [653, 37] on icon at bounding box center [655, 36] width 5 height 7
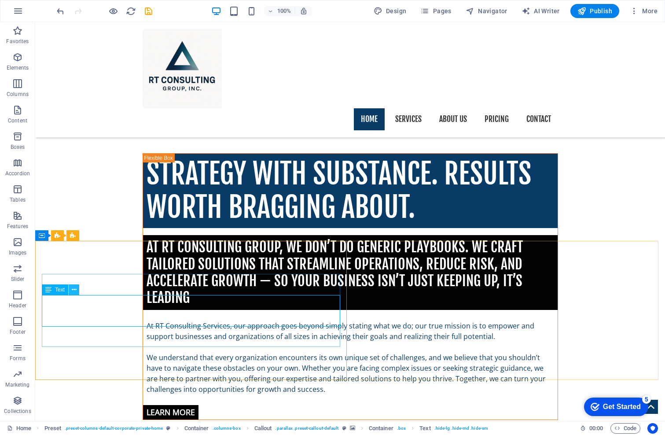
click at [76, 288] on icon at bounding box center [74, 289] width 5 height 9
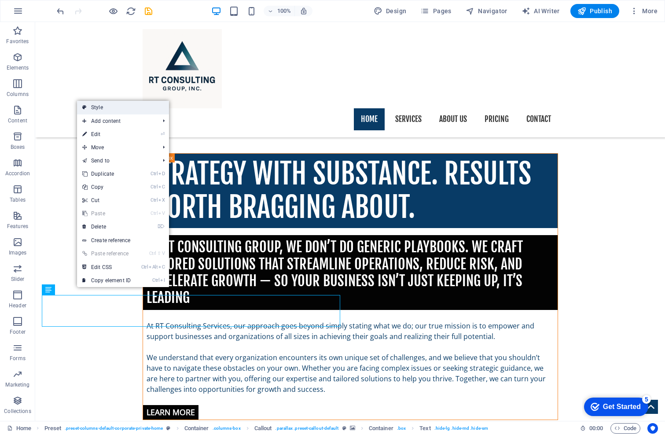
click at [97, 106] on link "Style" at bounding box center [123, 107] width 92 height 13
select select "%"
select select "center"
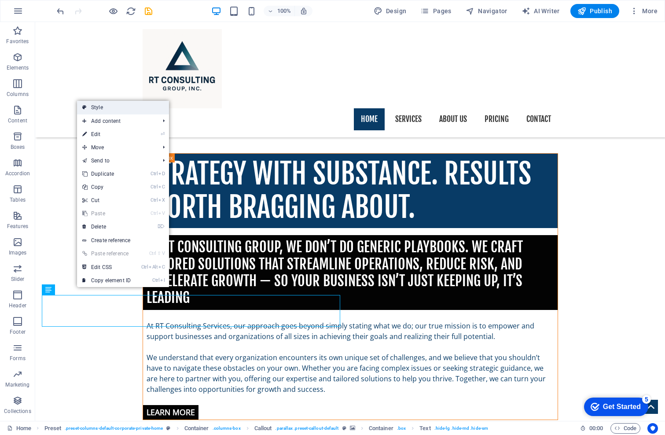
select select "rem"
select select "px"
select select "preset-callout-default"
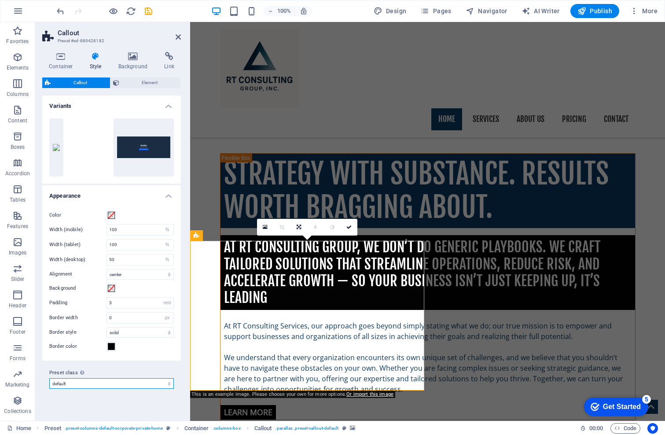
click at [148, 385] on select "default-hotline default Add preset class" at bounding box center [111, 383] width 125 height 11
click at [133, 374] on label "Preset class Above chosen variant and settings affect all elements which carry …" at bounding box center [111, 373] width 125 height 11
click at [133, 378] on select "default-hotline default Add preset class" at bounding box center [111, 383] width 125 height 11
click at [146, 82] on span "Element" at bounding box center [150, 83] width 56 height 11
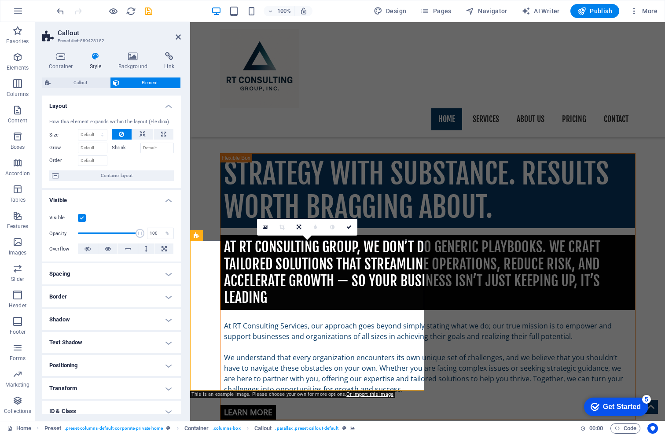
click at [80, 222] on label at bounding box center [82, 218] width 8 height 8
click at [0, 0] on input "Visible" at bounding box center [0, 0] width 0 height 0
click at [82, 222] on label at bounding box center [82, 218] width 8 height 8
click at [0, 0] on input "Visible" at bounding box center [0, 0] width 0 height 0
click at [165, 284] on h4 "Spacing" at bounding box center [111, 273] width 139 height 21
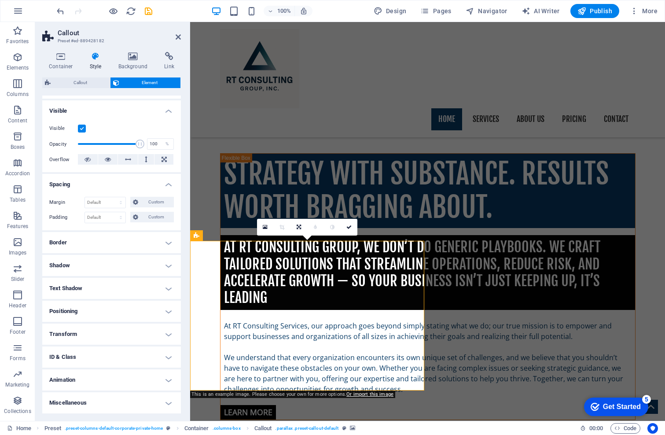
scroll to position [100, 0]
click at [166, 291] on h4 "Text Shadow" at bounding box center [111, 288] width 139 height 21
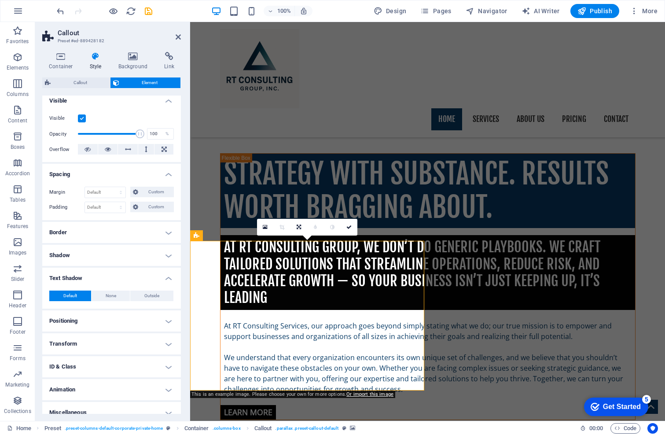
scroll to position [119, 0]
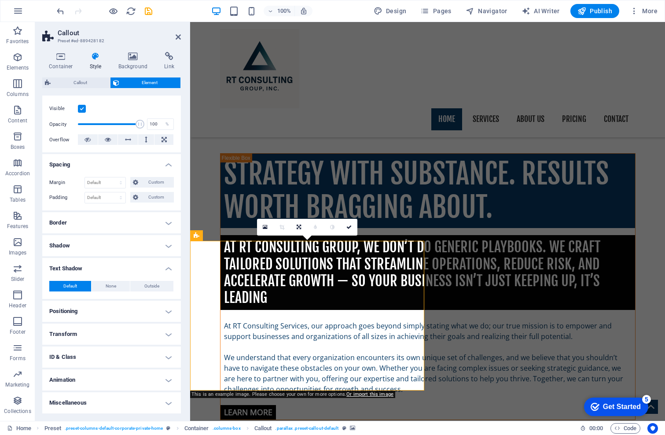
click at [167, 310] on h4 "Positioning" at bounding box center [111, 311] width 139 height 21
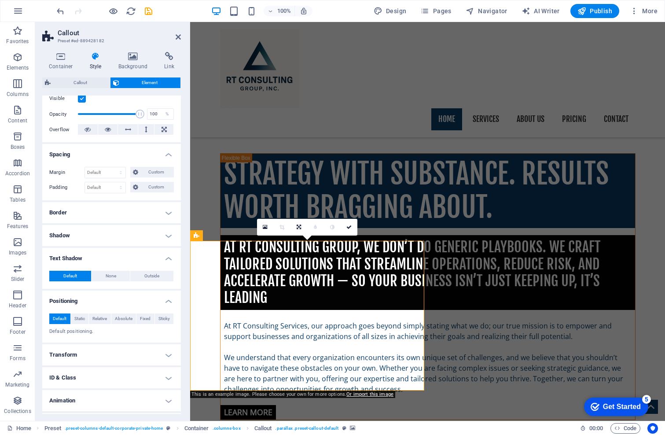
scroll to position [162, 0]
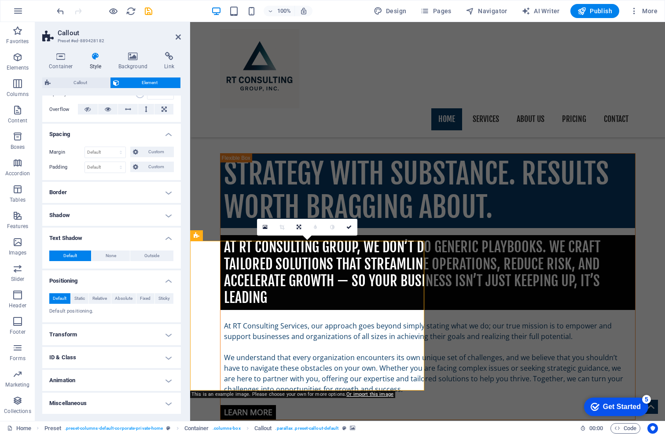
click at [166, 331] on h4 "Transform" at bounding box center [111, 334] width 139 height 21
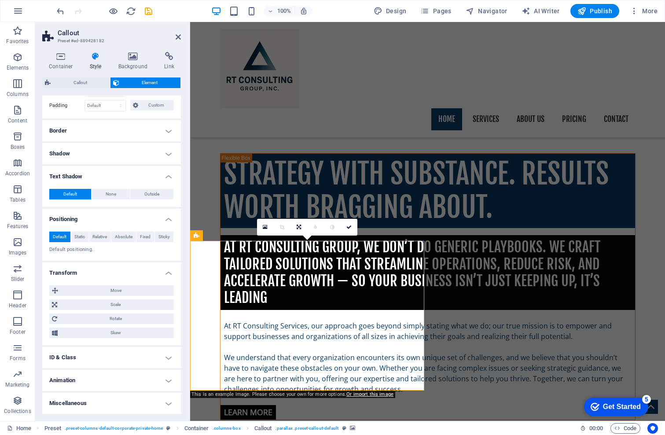
scroll to position [224, 0]
click at [165, 357] on h4 "ID & Class" at bounding box center [111, 357] width 139 height 21
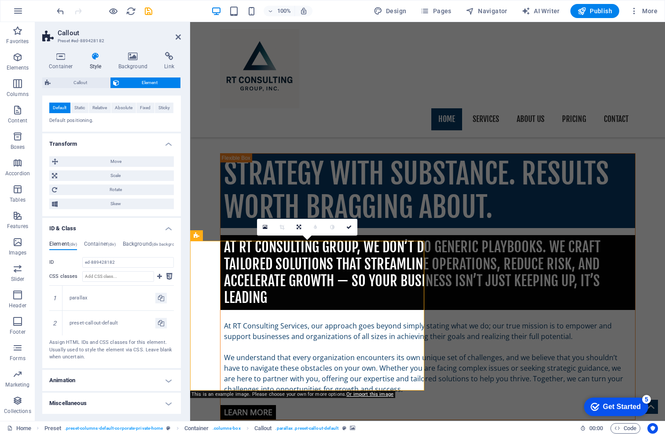
scroll to position [358, 0]
click at [166, 378] on h4 "Animation" at bounding box center [111, 380] width 139 height 21
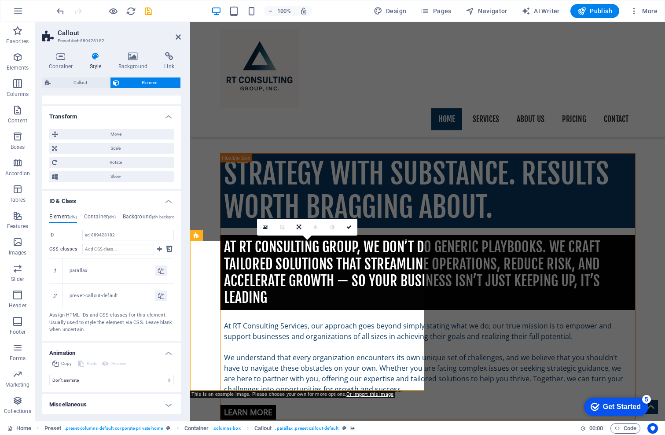
scroll to position [386, 0]
click at [167, 402] on h4 "Miscellaneous" at bounding box center [111, 403] width 139 height 21
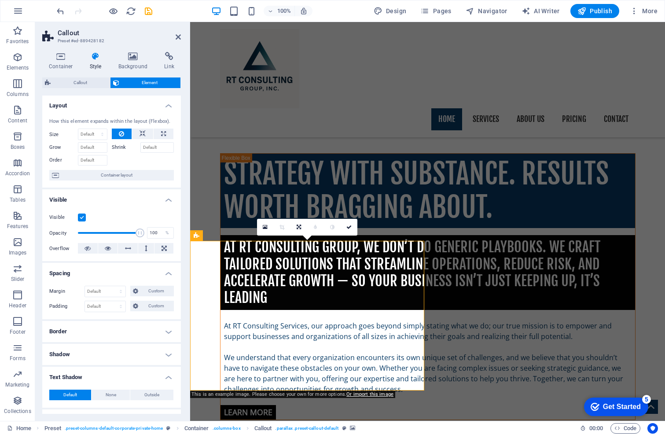
scroll to position [0, 0]
click at [84, 82] on span "Callout" at bounding box center [80, 83] width 54 height 11
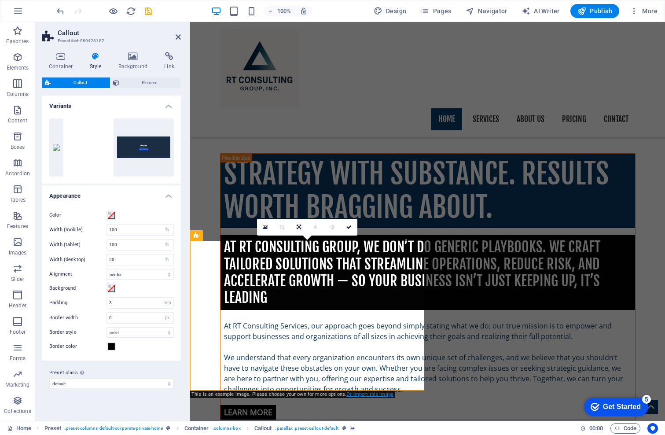
click at [391, 392] on link "Or import this image" at bounding box center [370, 394] width 47 height 6
click at [63, 52] on icon at bounding box center [60, 56] width 37 height 9
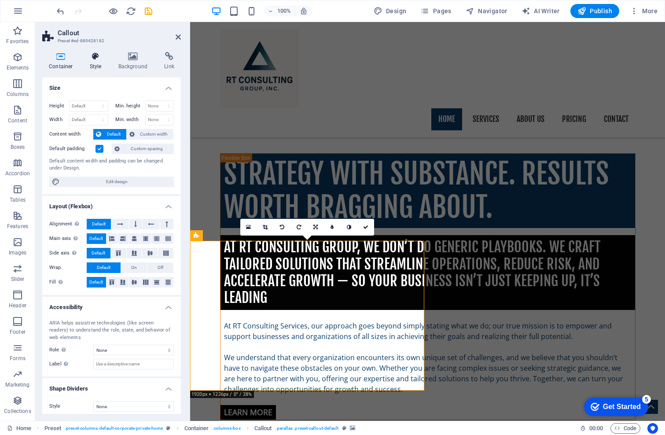
click at [97, 57] on icon at bounding box center [95, 56] width 25 height 9
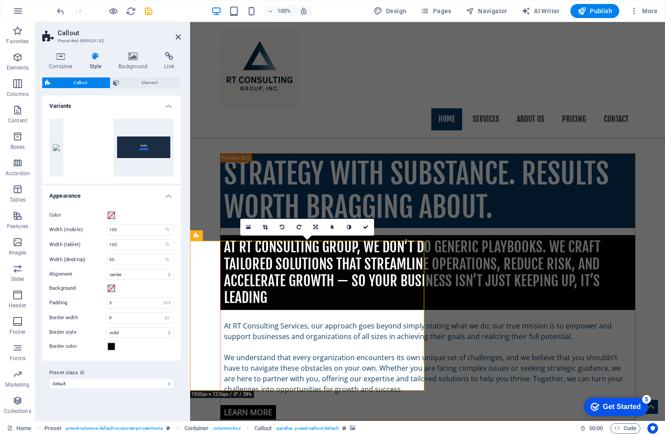
click at [127, 211] on div "Color" at bounding box center [111, 215] width 125 height 11
click at [110, 216] on span at bounding box center [111, 215] width 7 height 7
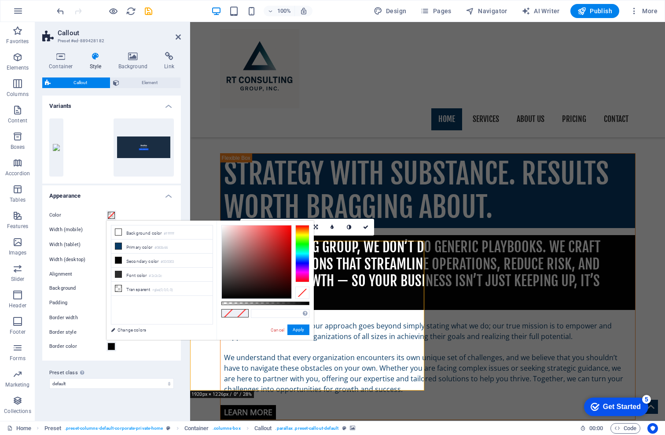
click at [121, 212] on div "Color" at bounding box center [111, 215] width 125 height 11
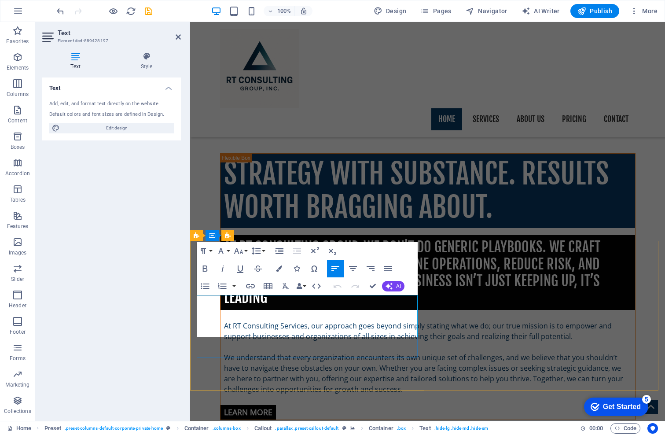
drag, startPoint x: 318, startPoint y: 332, endPoint x: 197, endPoint y: 297, distance: 125.7
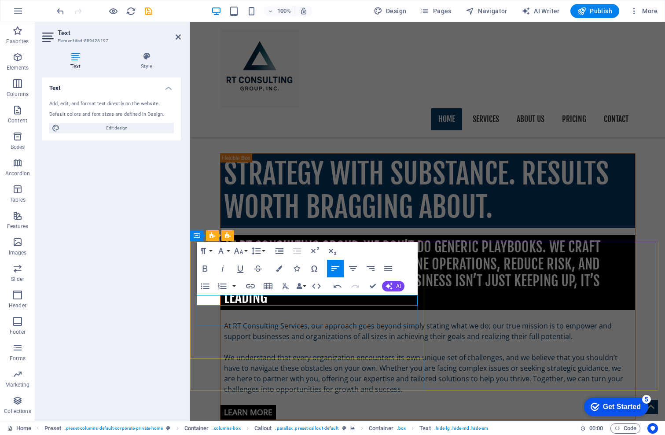
click at [213, 291] on button "Unordered List" at bounding box center [205, 286] width 17 height 18
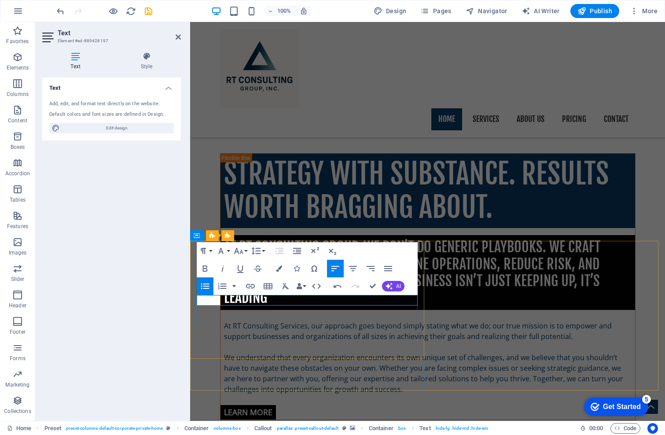
click at [203, 252] on icon "button" at bounding box center [203, 251] width 5 height 6
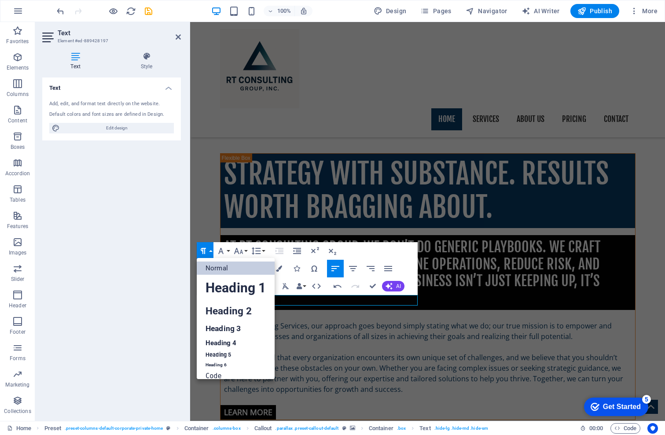
click at [221, 268] on link "Normal" at bounding box center [236, 268] width 78 height 13
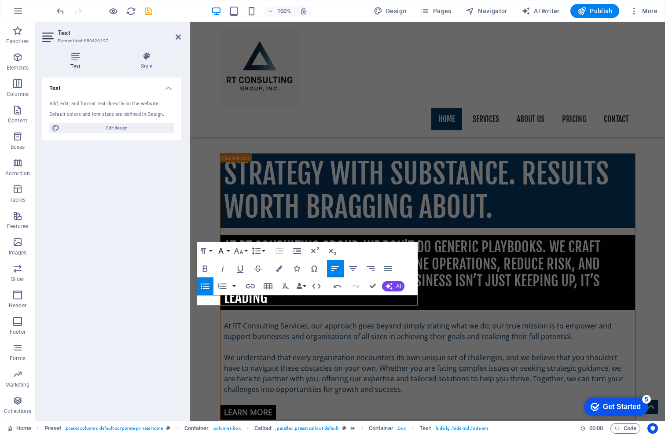
click at [227, 250] on button "Font Family" at bounding box center [222, 251] width 17 height 18
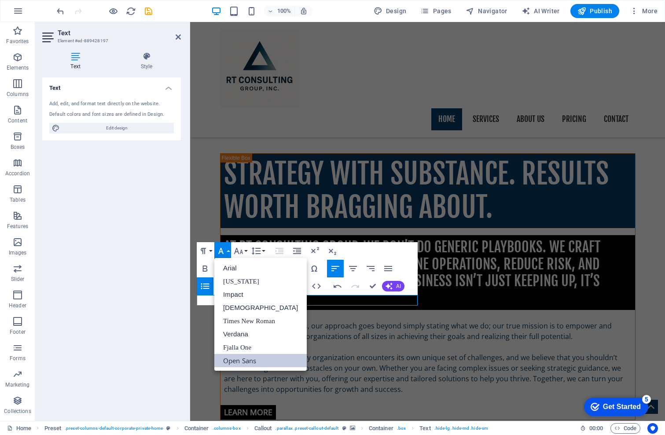
click at [227, 250] on button "Font Family" at bounding box center [222, 251] width 17 height 18
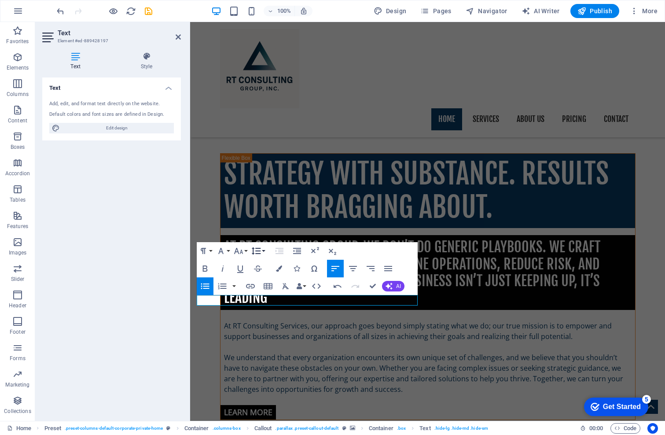
click at [263, 251] on button "Line Height" at bounding box center [258, 251] width 17 height 18
click at [283, 286] on icon "button" at bounding box center [285, 286] width 11 height 11
click at [303, 286] on button "Data Bindings" at bounding box center [301, 286] width 12 height 18
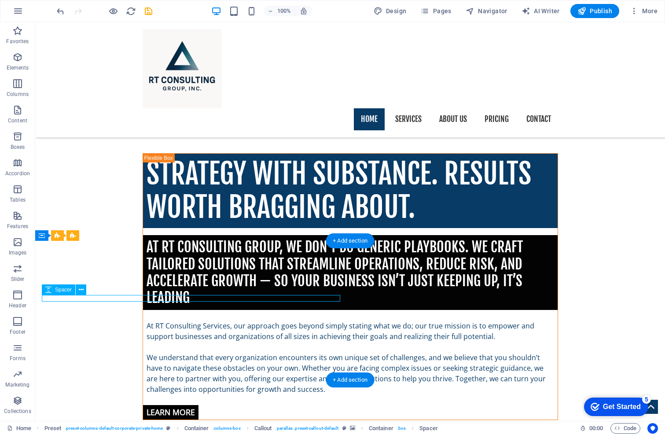
select select "rem"
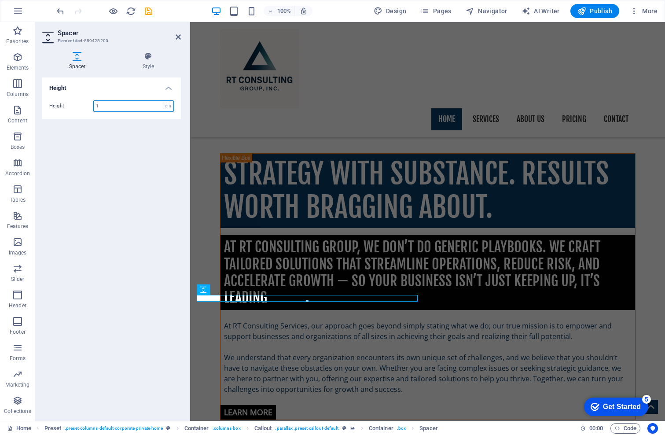
click at [221, 301] on div at bounding box center [307, 301] width 220 height 3
click at [74, 318] on div "Height Height 1 px rem vh vw" at bounding box center [111, 246] width 139 height 336
click at [62, 13] on icon "undo" at bounding box center [60, 11] width 10 height 10
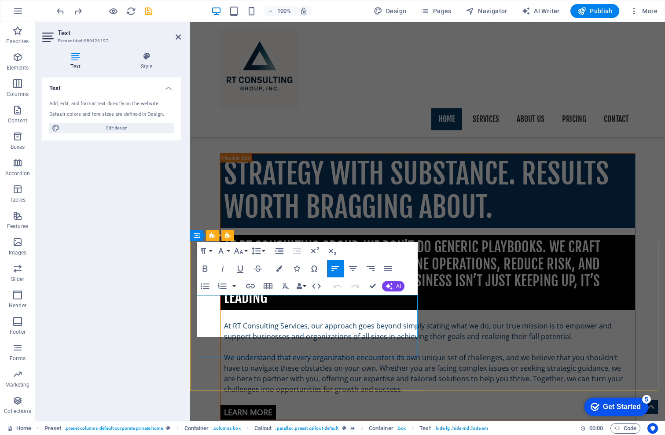
drag, startPoint x: 329, startPoint y: 333, endPoint x: 197, endPoint y: 299, distance: 136.2
drag, startPoint x: 310, startPoint y: 315, endPoint x: 275, endPoint y: 320, distance: 35.1
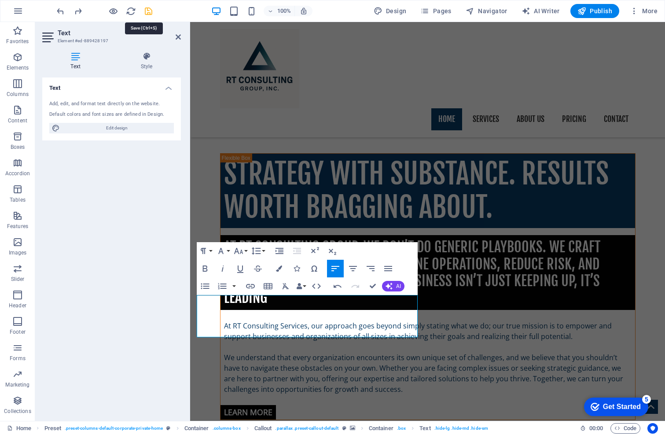
click at [146, 12] on icon "save" at bounding box center [149, 11] width 10 height 10
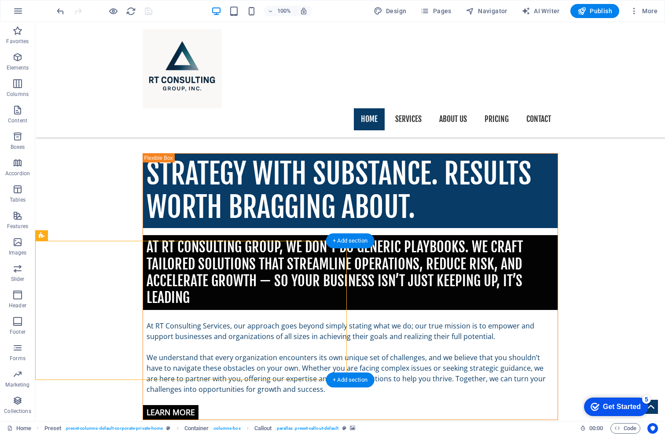
select select "%"
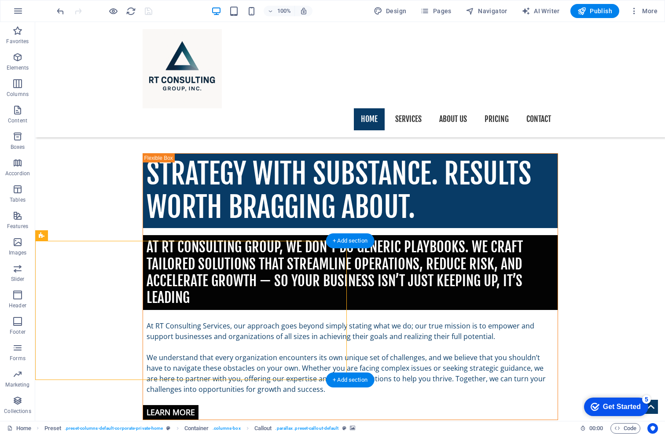
select select "center"
select select "rem"
select select "px"
select select "preset-callout-default"
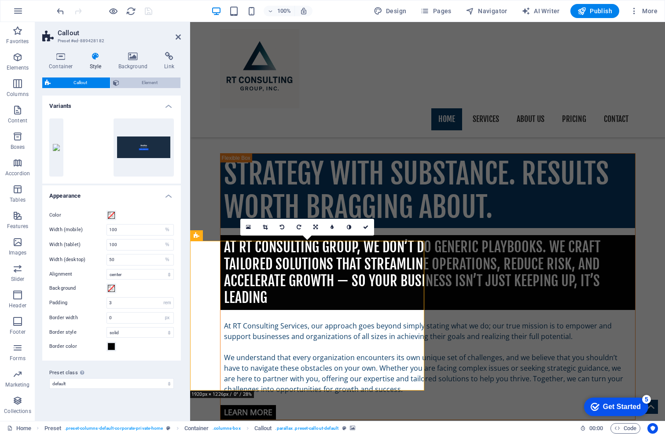
click at [151, 84] on span "Element" at bounding box center [150, 83] width 56 height 11
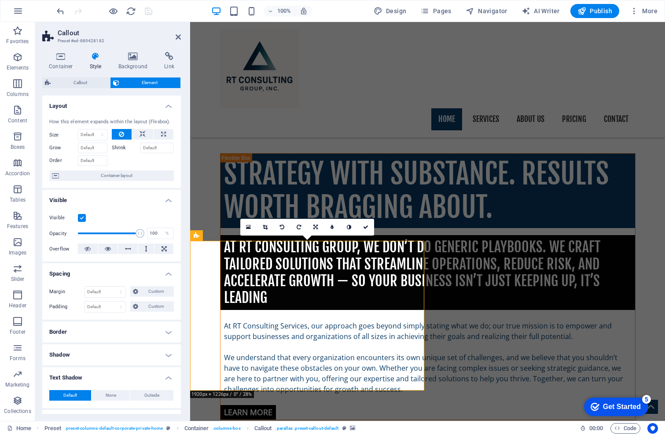
click at [81, 222] on label at bounding box center [82, 218] width 8 height 8
click at [0, 0] on input "Visible" at bounding box center [0, 0] width 0 height 0
click at [81, 222] on label at bounding box center [82, 218] width 8 height 8
click at [0, 0] on input "Visible" at bounding box center [0, 0] width 0 height 0
click at [105, 254] on icon at bounding box center [108, 249] width 6 height 11
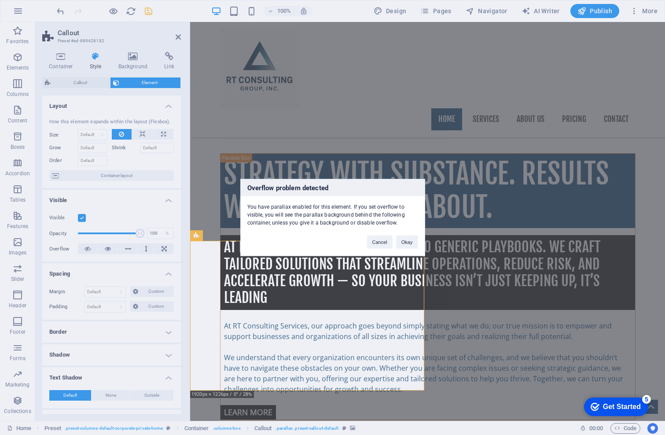
click at [162, 258] on div "Overflow problem detected You have parallax enabled for this element. If you se…" at bounding box center [332, 217] width 665 height 435
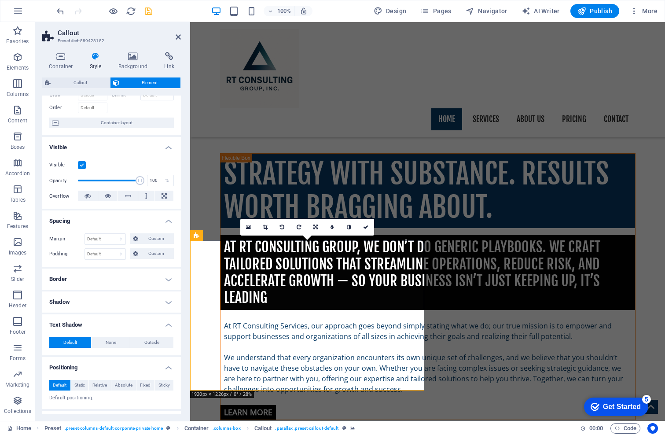
scroll to position [0, 0]
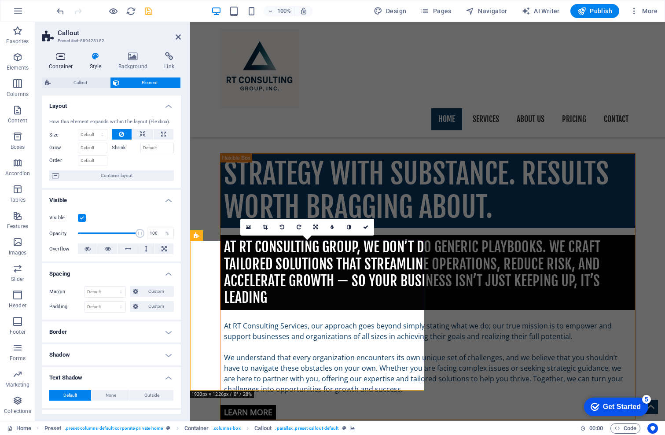
click at [65, 61] on h4 "Container" at bounding box center [62, 61] width 41 height 18
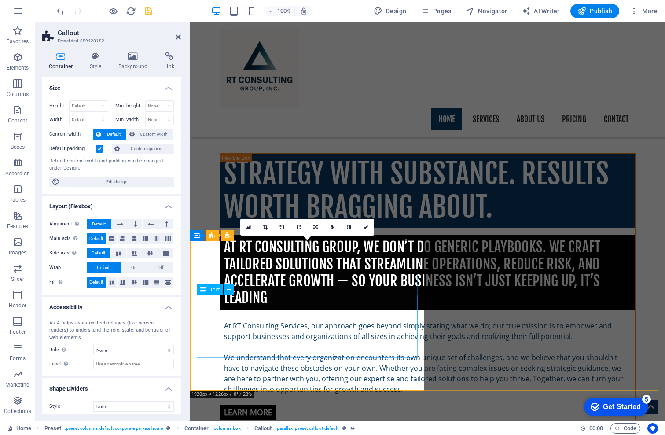
click at [227, 289] on icon at bounding box center [229, 289] width 5 height 9
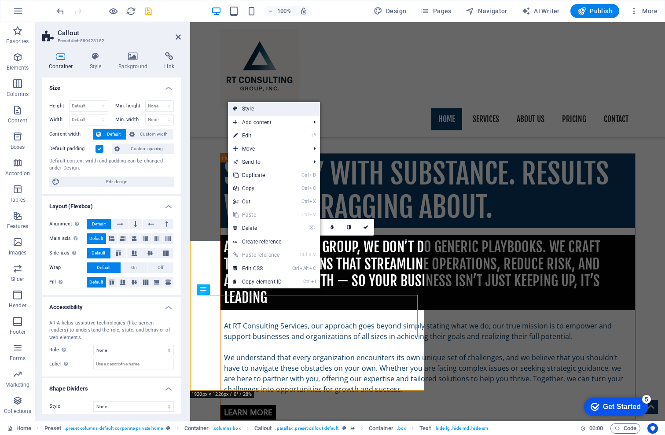
click at [252, 111] on link "Style" at bounding box center [274, 108] width 92 height 13
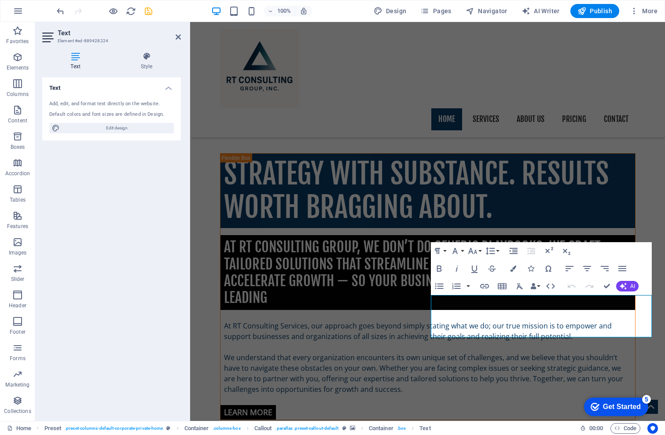
click at [75, 54] on icon at bounding box center [75, 56] width 66 height 9
click at [117, 133] on span "Edit design" at bounding box center [117, 128] width 109 height 11
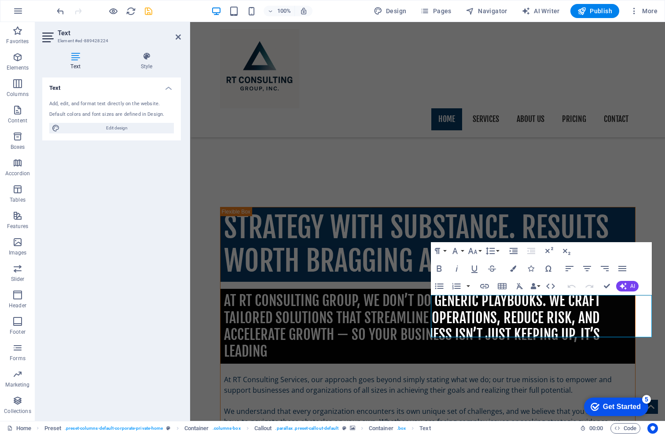
select select "px"
select select "400"
select select "px"
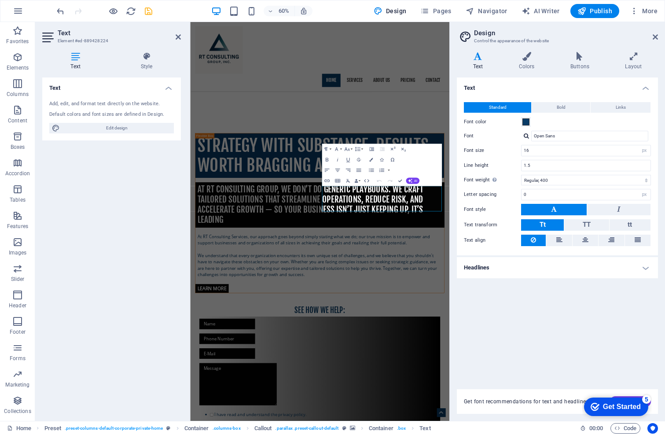
scroll to position [670, 0]
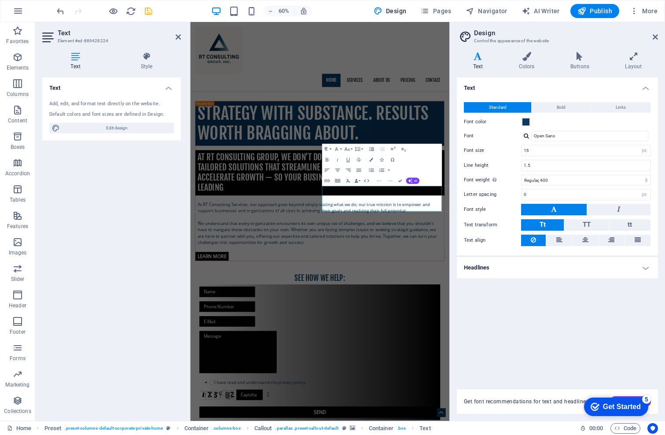
click at [645, 269] on h4 "Headlines" at bounding box center [557, 267] width 201 height 21
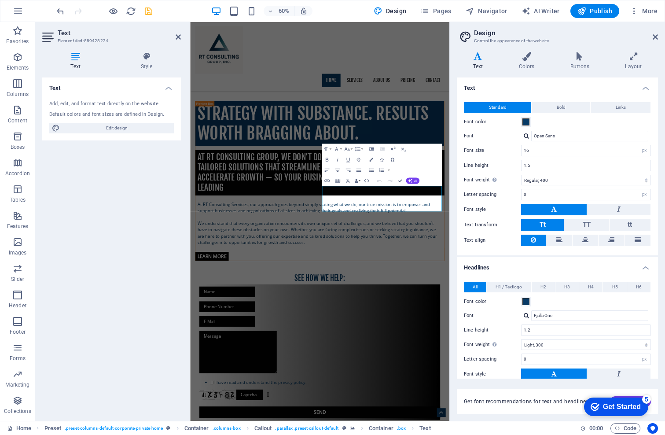
click at [645, 269] on h4 "Headlines" at bounding box center [557, 265] width 201 height 16
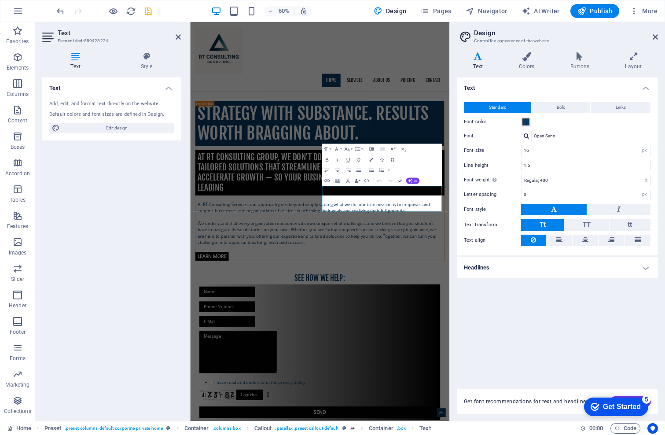
click at [560, 113] on div "Standard Bold Links" at bounding box center [557, 107] width 187 height 11
click at [558, 110] on span "Bold" at bounding box center [561, 107] width 9 height 11
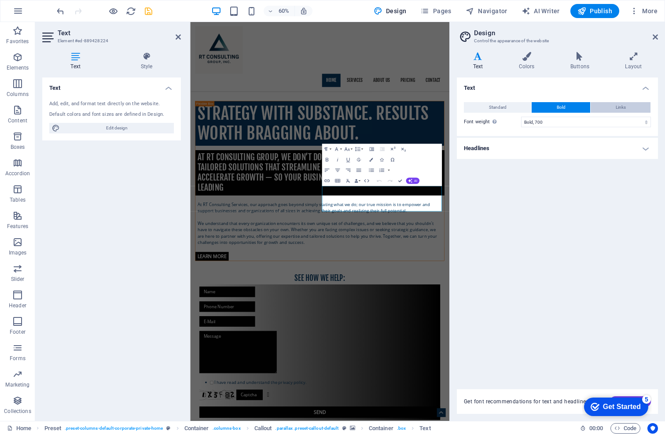
click at [616, 105] on span "Links" at bounding box center [621, 107] width 10 height 11
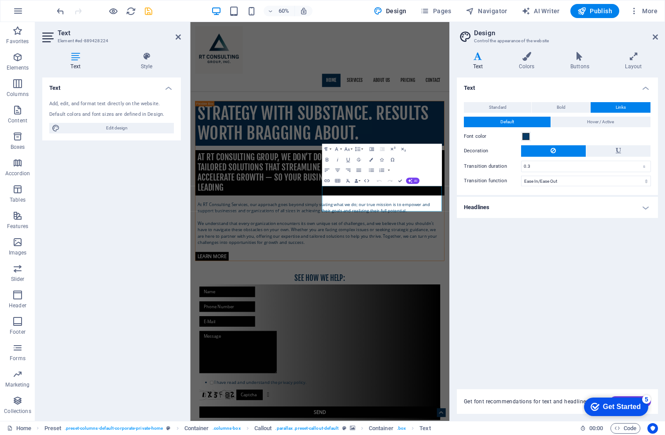
click at [476, 58] on icon at bounding box center [478, 56] width 42 height 9
click at [528, 54] on icon at bounding box center [527, 56] width 48 height 9
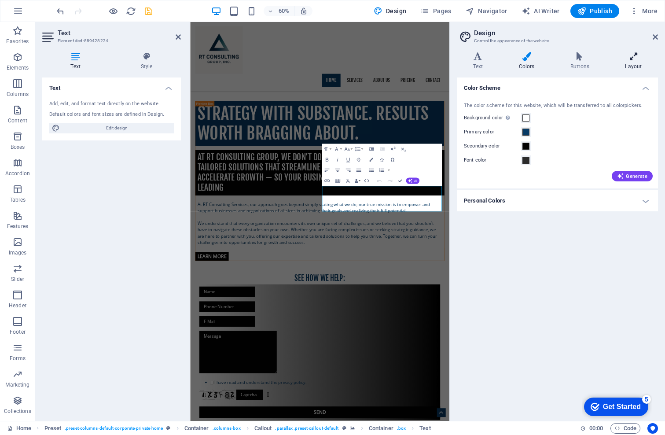
click at [634, 55] on icon at bounding box center [633, 56] width 49 height 9
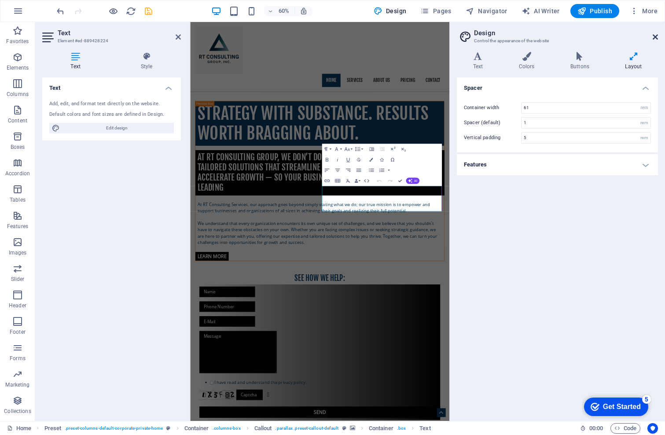
click at [657, 35] on icon at bounding box center [655, 36] width 5 height 7
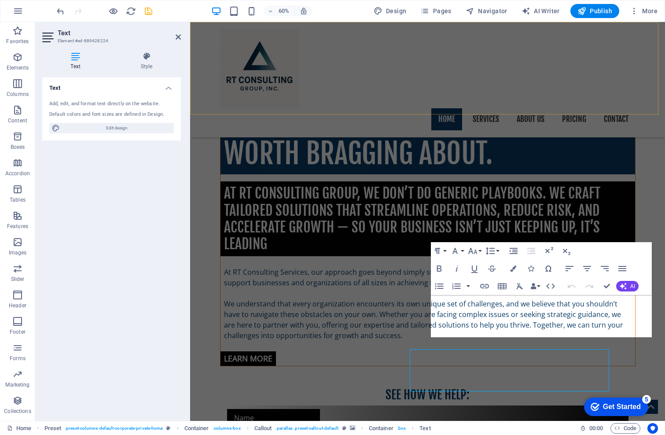
scroll to position [616, 0]
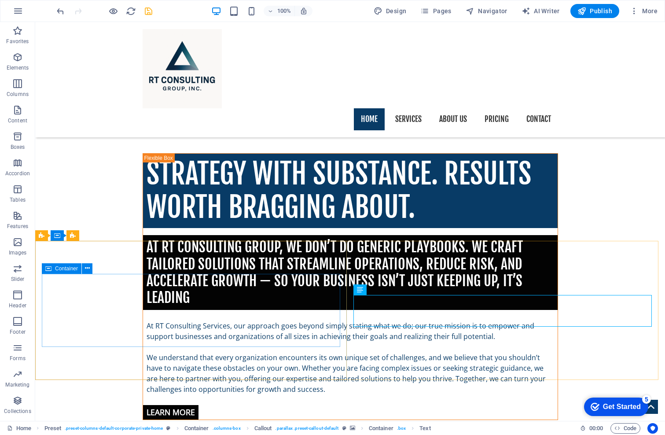
click at [49, 268] on icon at bounding box center [48, 268] width 6 height 11
click at [90, 267] on icon at bounding box center [87, 268] width 5 height 9
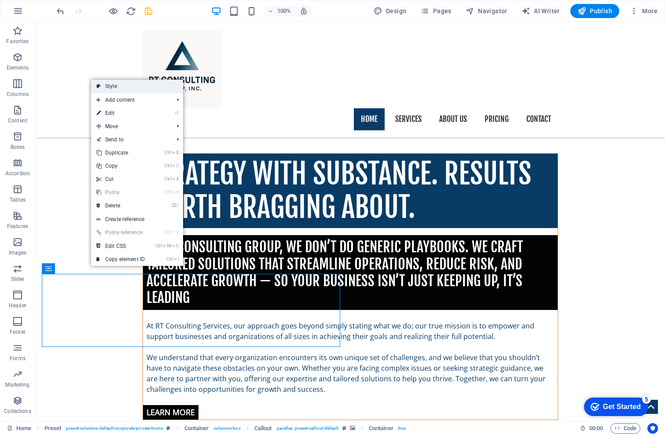
click at [121, 84] on link "Style" at bounding box center [137, 86] width 92 height 13
select select "%"
select select "center"
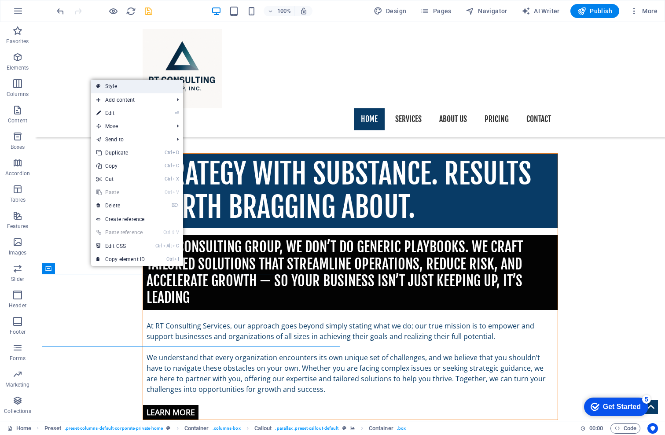
select select "rem"
select select "px"
select select "preset-callout-default"
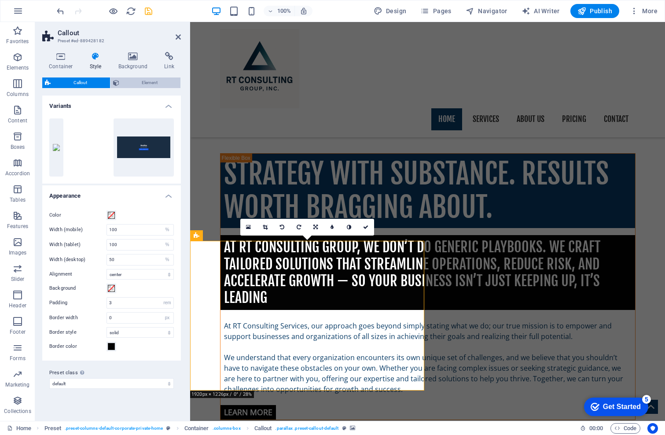
click at [131, 79] on span "Element" at bounding box center [150, 83] width 56 height 11
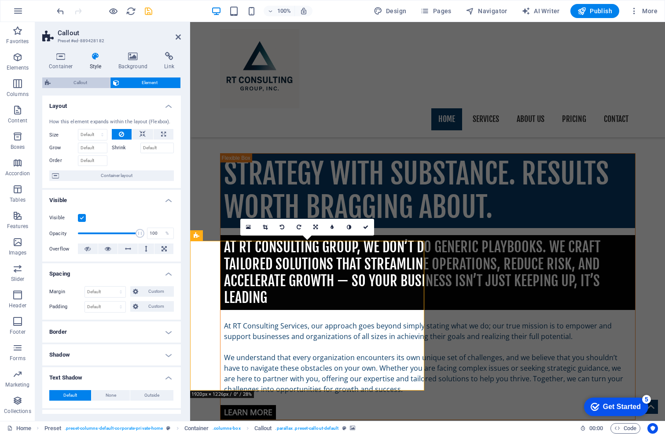
click at [70, 78] on span "Callout" at bounding box center [80, 83] width 54 height 11
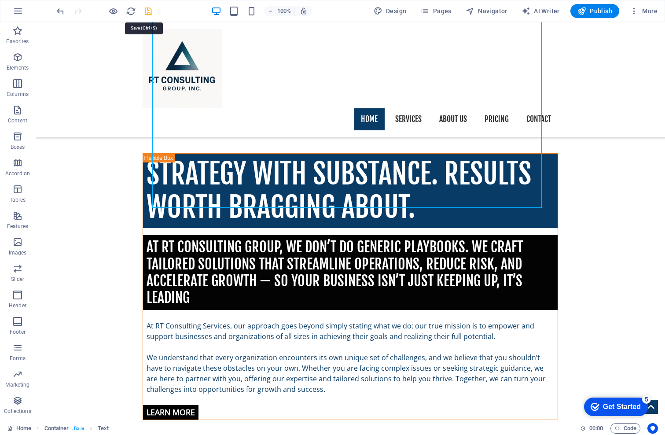
click at [147, 10] on icon "save" at bounding box center [149, 11] width 10 height 10
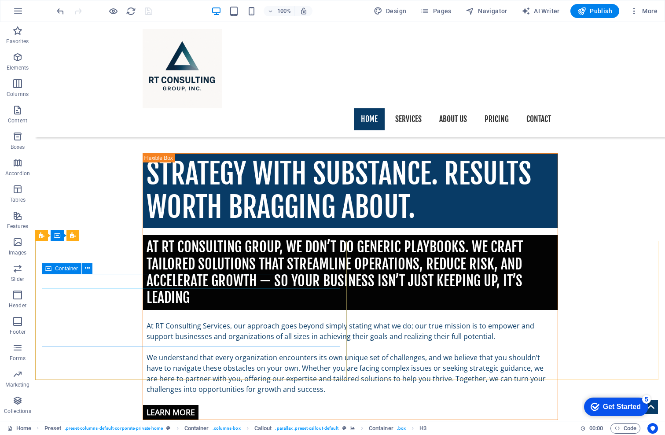
click at [47, 270] on icon at bounding box center [48, 268] width 6 height 11
click at [92, 268] on button at bounding box center [87, 268] width 11 height 11
click at [86, 267] on icon at bounding box center [87, 268] width 5 height 9
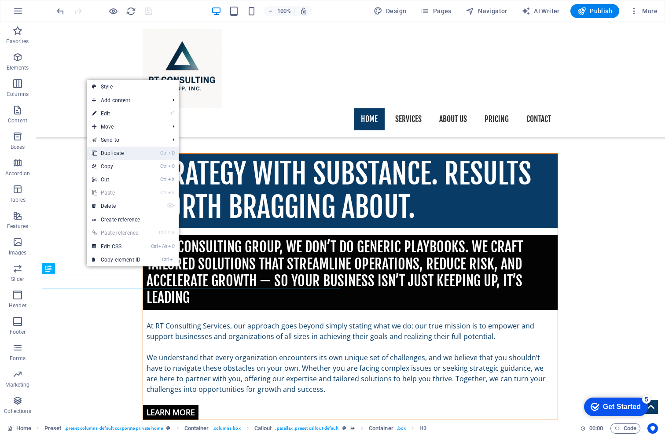
click at [111, 148] on link "Ctrl D Duplicate" at bounding box center [116, 153] width 59 height 13
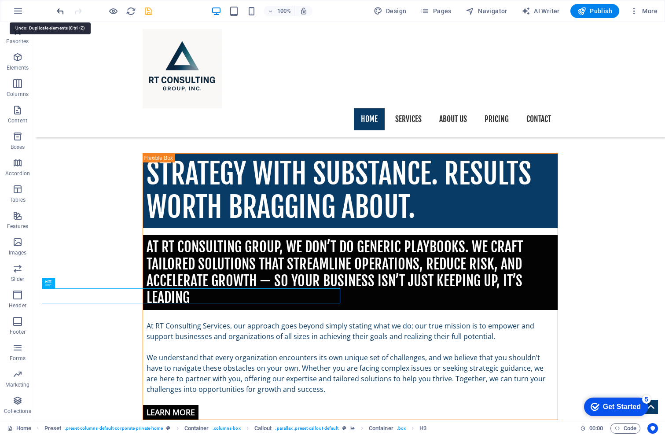
click at [61, 8] on icon "undo" at bounding box center [60, 11] width 10 height 10
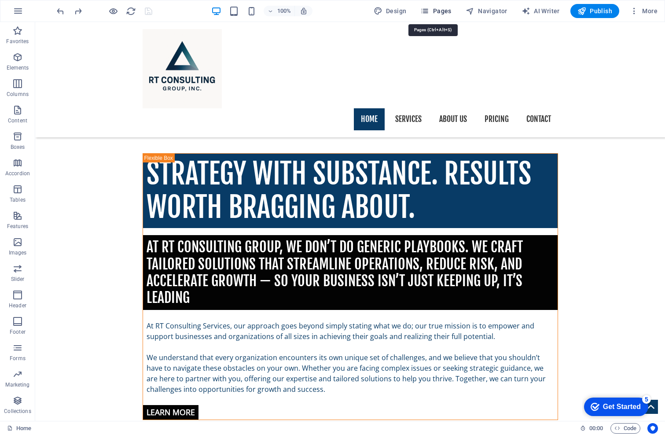
click at [434, 6] on button "Pages" at bounding box center [436, 11] width 38 height 14
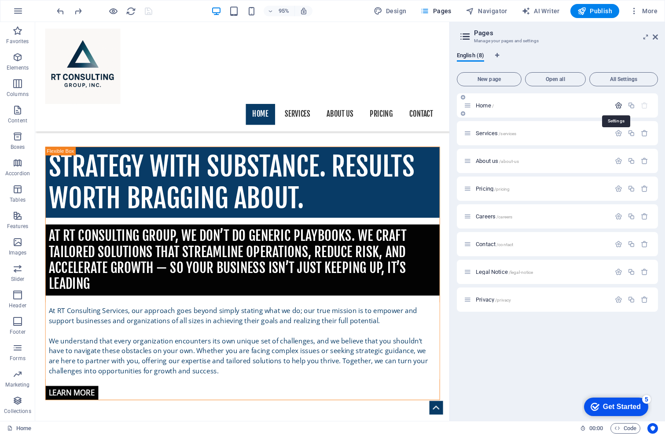
click at [621, 106] on icon "button" at bounding box center [618, 105] width 7 height 7
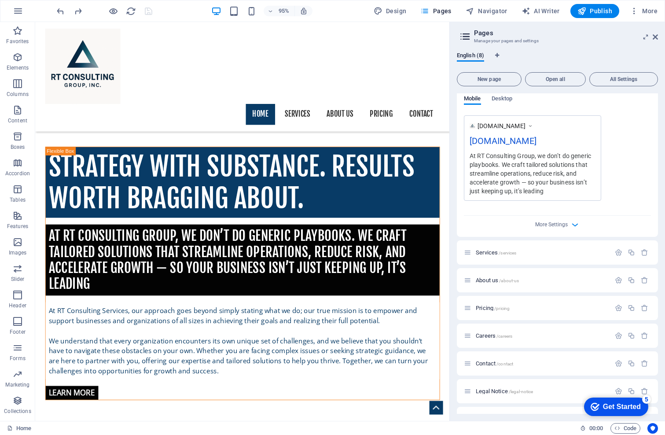
scroll to position [264, 0]
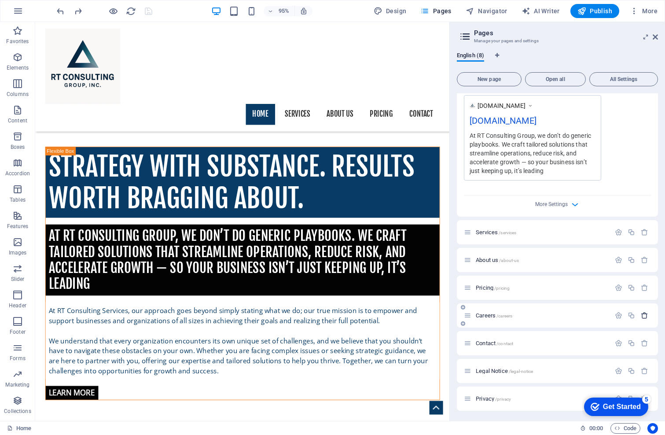
click at [644, 313] on icon "button" at bounding box center [644, 315] width 7 height 7
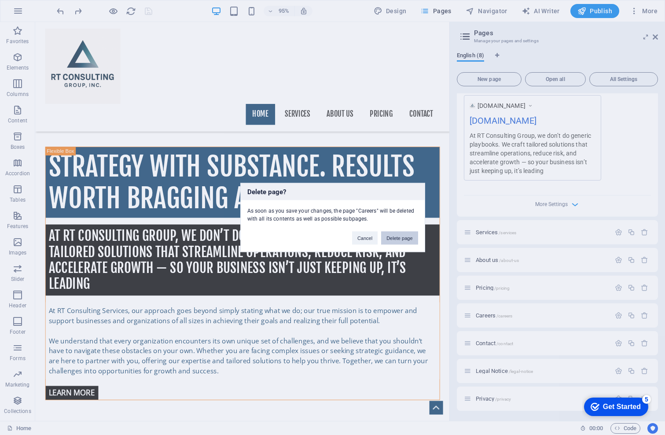
drag, startPoint x: 387, startPoint y: 235, endPoint x: 432, endPoint y: 265, distance: 54.1
click at [387, 235] on button "Delete page" at bounding box center [399, 238] width 37 height 13
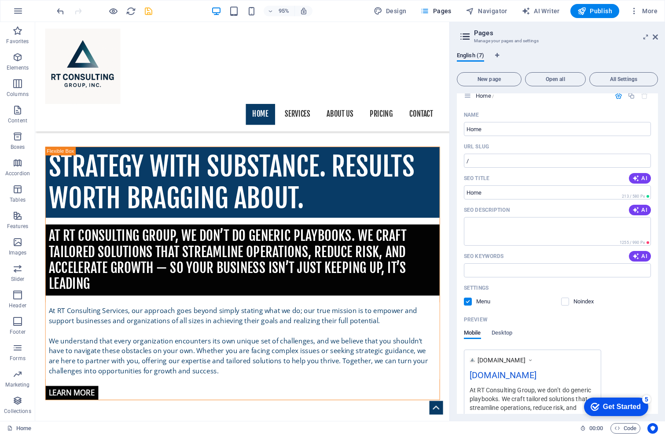
scroll to position [0, 0]
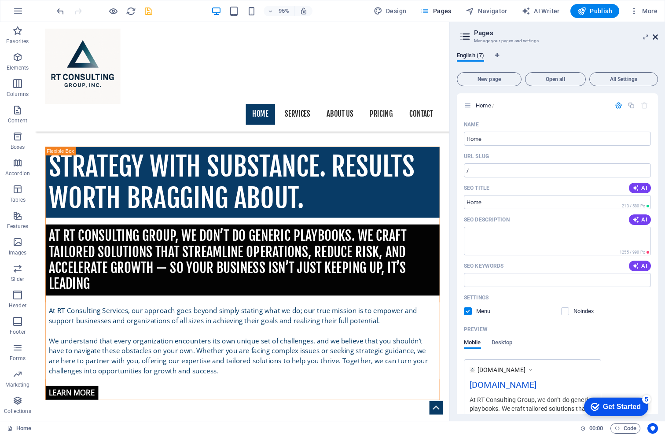
drag, startPoint x: 657, startPoint y: 40, endPoint x: 337, endPoint y: 145, distance: 336.6
click at [657, 40] on icon at bounding box center [655, 36] width 5 height 7
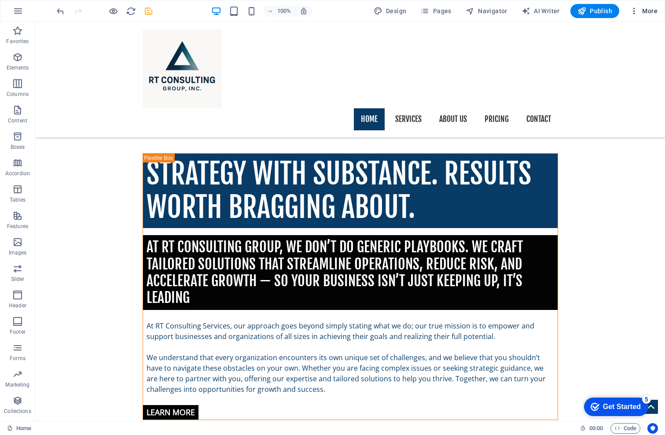
click at [646, 12] on span "More" at bounding box center [644, 11] width 28 height 9
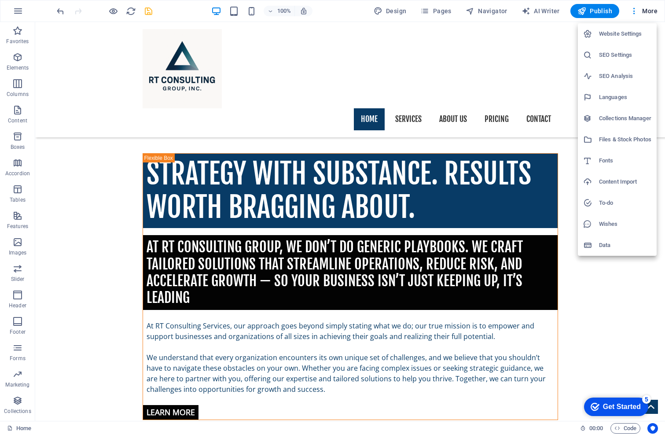
click at [530, 37] on div at bounding box center [332, 217] width 665 height 435
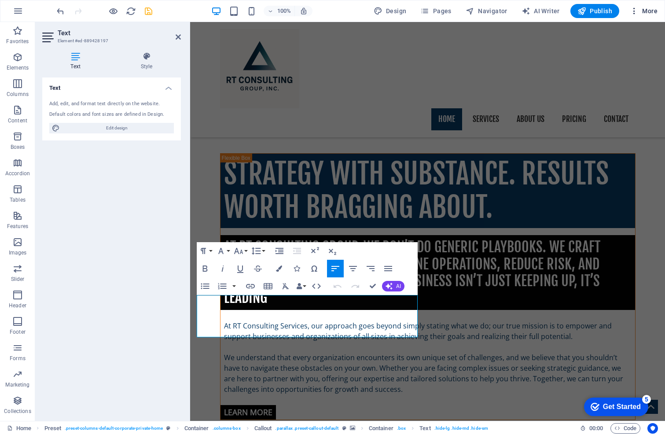
click at [648, 13] on span "More" at bounding box center [644, 11] width 28 height 9
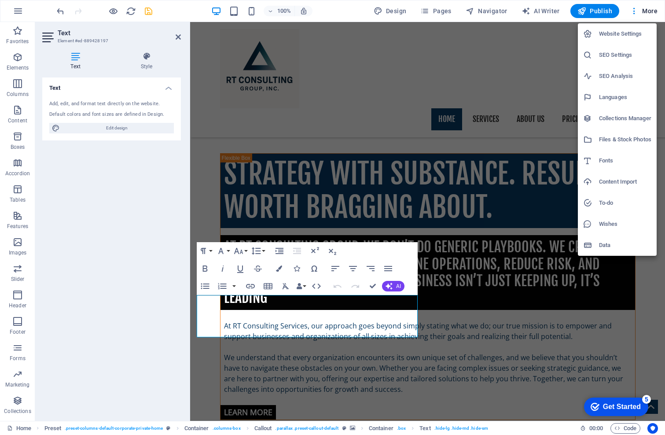
click at [510, 428] on div at bounding box center [332, 217] width 665 height 435
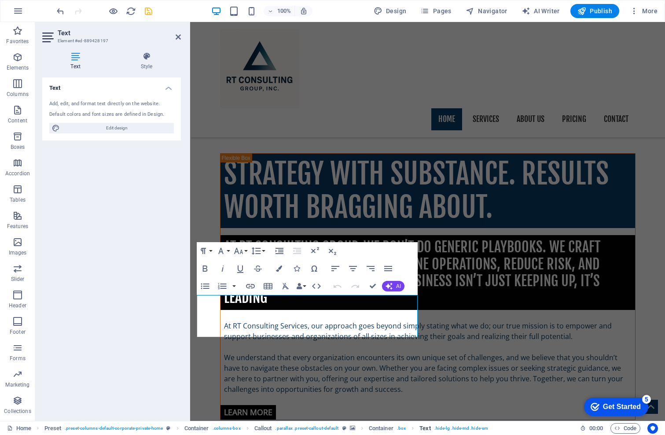
click at [488, 428] on span ". hide-lg .hide-md .hide-sm" at bounding box center [462, 428] width 54 height 11
click at [568, 429] on div "Home Preset . preset-columns-default-corporate-private-home Container . columns…" at bounding box center [290, 428] width 566 height 11
click at [488, 427] on span ". hide-lg .hide-md .hide-sm" at bounding box center [462, 428] width 54 height 11
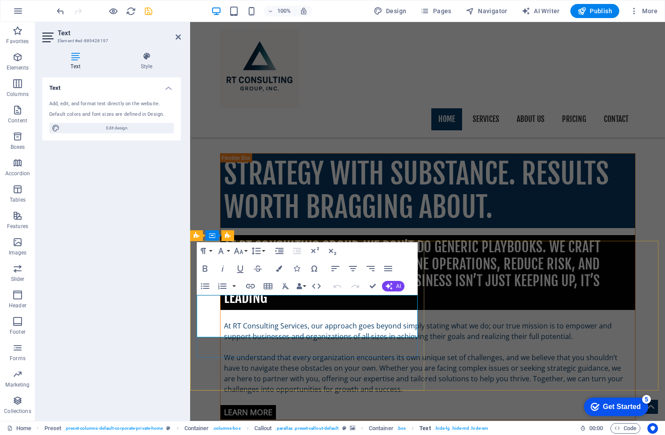
click at [488, 427] on span ". hide-lg .hide-md .hide-sm" at bounding box center [462, 428] width 54 height 11
click at [628, 431] on span "Code" at bounding box center [626, 428] width 22 height 11
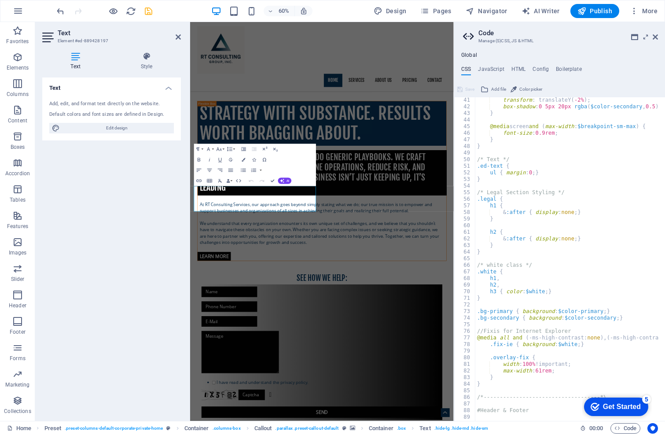
scroll to position [239, 0]
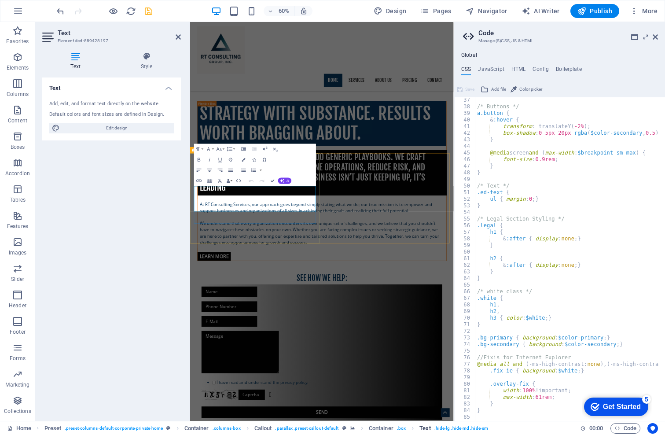
click at [488, 428] on span ". hide-lg .hide-md .hide-sm" at bounding box center [462, 428] width 54 height 11
click at [488, 427] on span ". hide-lg .hide-md .hide-sm" at bounding box center [462, 428] width 54 height 11
click at [567, 428] on div "Home Preset . preset-columns-default-corporate-private-home Container . columns…" at bounding box center [290, 428] width 566 height 11
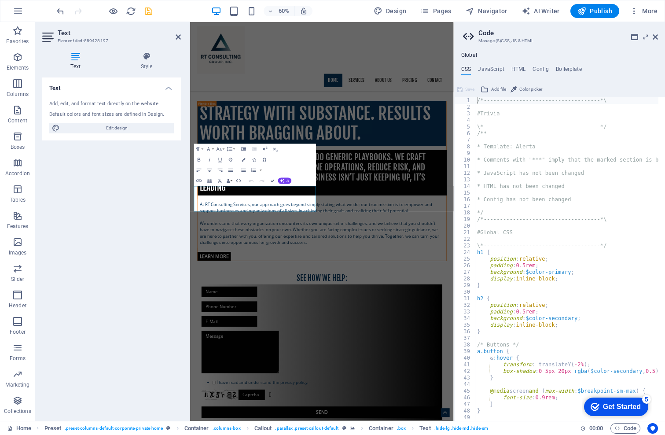
scroll to position [0, 0]
click at [564, 37] on div "Home Services About us Pricing Contact" at bounding box center [409, 79] width 439 height 115
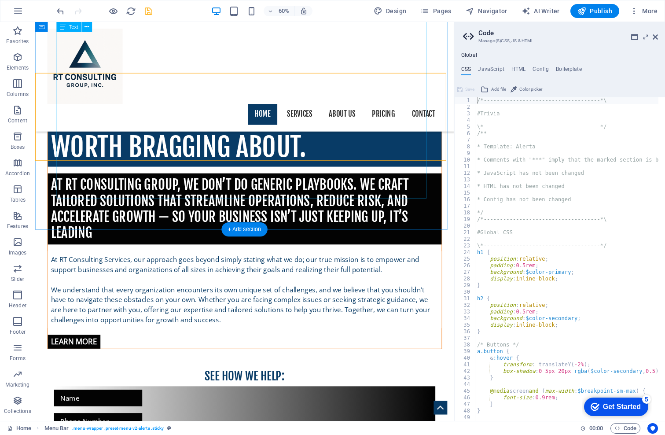
scroll to position [616, 0]
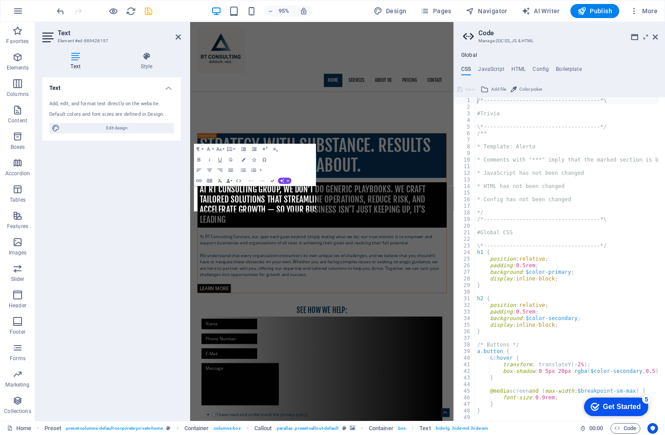
scroll to position [670, 0]
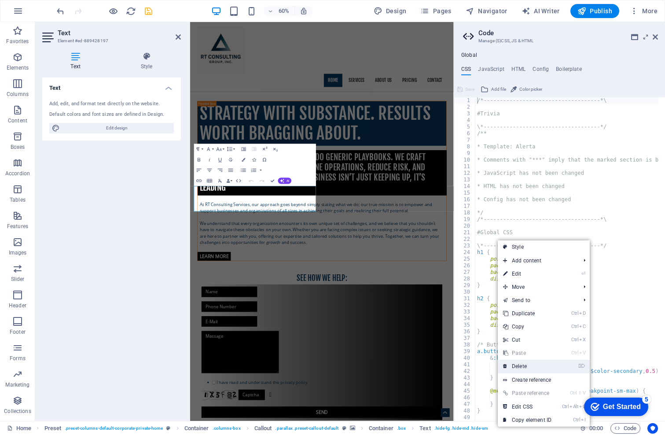
click at [517, 369] on link "⌦ Delete" at bounding box center [527, 366] width 59 height 13
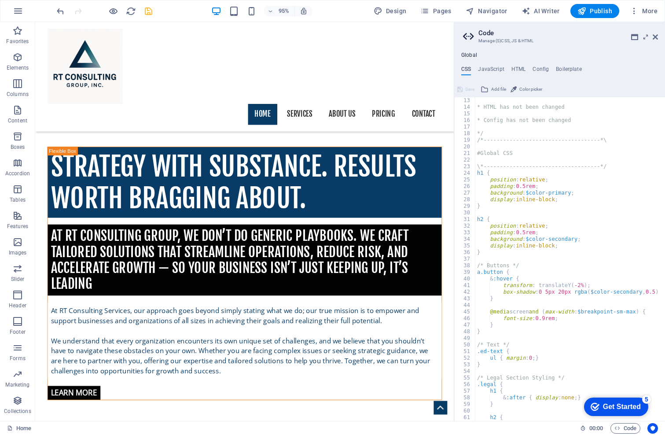
scroll to position [79, 0]
drag, startPoint x: 146, startPoint y: 11, endPoint x: 118, endPoint y: 120, distance: 112.4
click at [146, 11] on icon "save" at bounding box center [149, 11] width 10 height 10
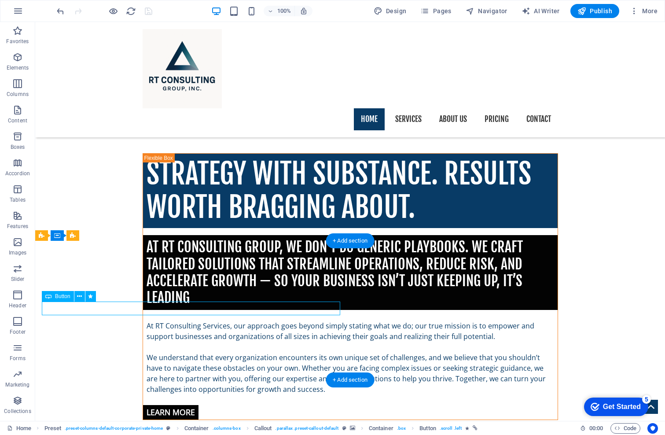
drag, startPoint x: 77, startPoint y: 307, endPoint x: 41, endPoint y: 285, distance: 42.3
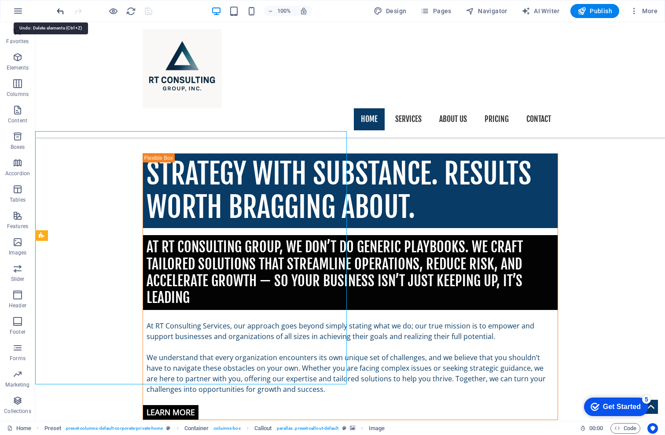
click at [57, 10] on icon "undo" at bounding box center [60, 11] width 10 height 10
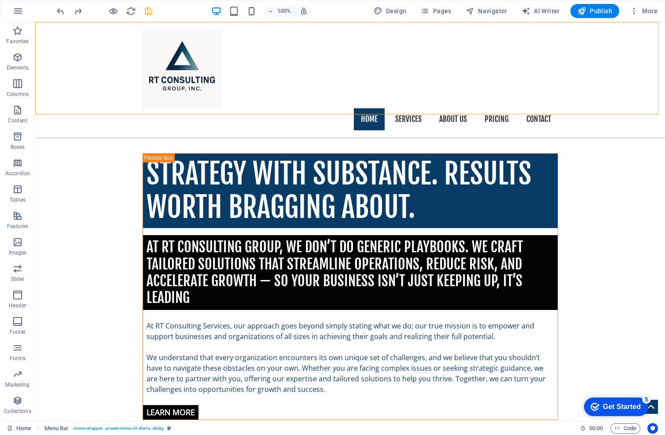
drag, startPoint x: -34, startPoint y: 92, endPoint x: -3, endPoint y: 118, distance: 40.1
click at [0, 118] on html "rt-consulting-group.com Home Favorites Elements Columns Content Boxes Accordion…" at bounding box center [332, 217] width 665 height 435
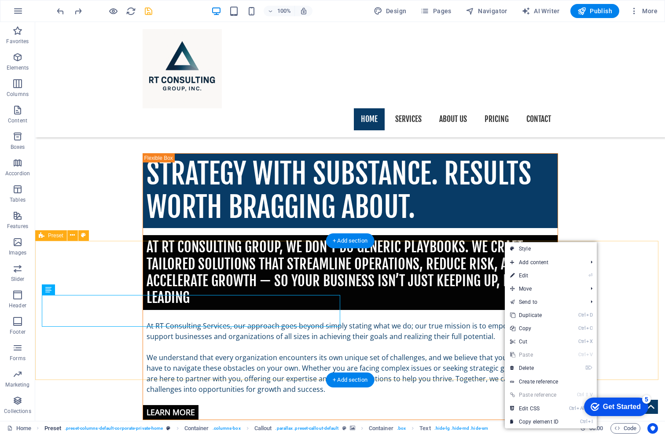
click at [59, 425] on span "Preset" at bounding box center [52, 428] width 17 height 11
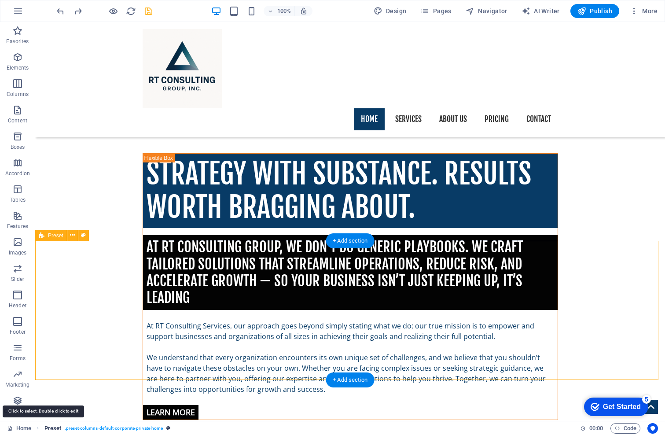
click at [59, 425] on span "Preset" at bounding box center [52, 428] width 17 height 11
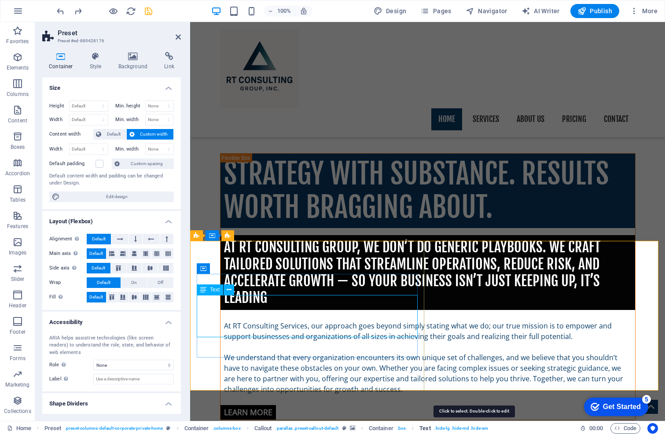
click at [431, 424] on span "Text" at bounding box center [425, 428] width 11 height 11
click at [431, 427] on span "Text" at bounding box center [425, 428] width 11 height 11
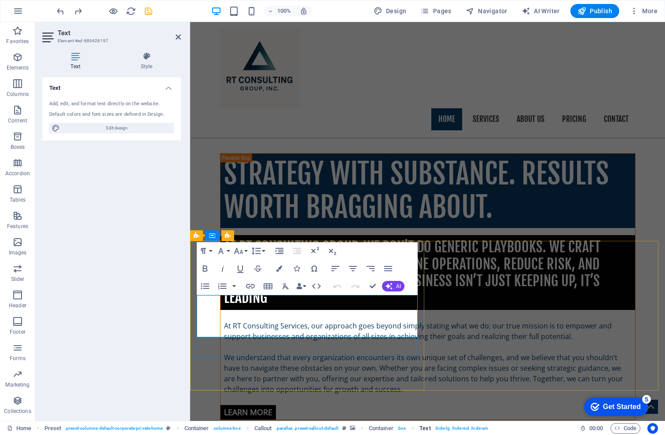
click at [488, 429] on span ". hide-lg .hide-md .hide-sm" at bounding box center [462, 428] width 54 height 11
click at [318, 287] on icon "button" at bounding box center [316, 286] width 11 height 11
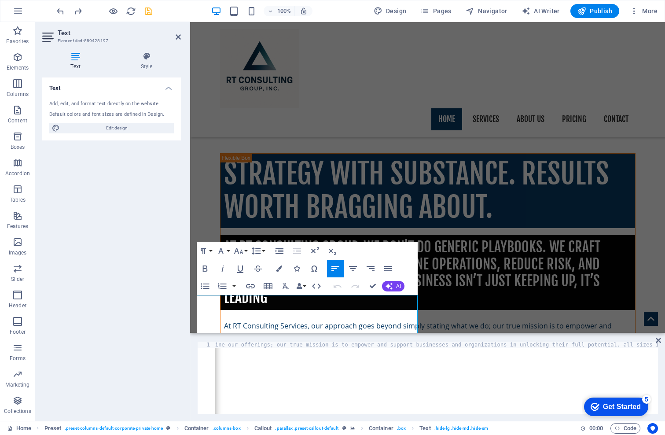
scroll to position [0, 0]
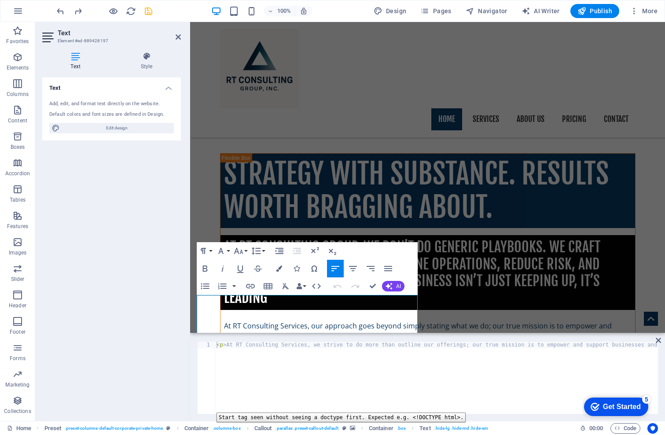
type textarea "<p>At RT Consulting Services, we strive to do more than outline our offerings; …"
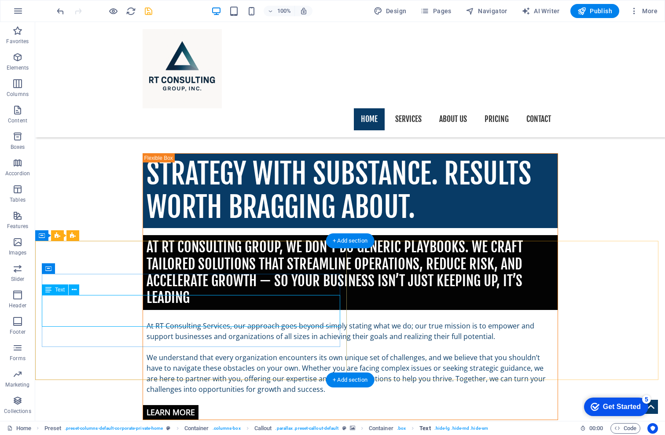
click at [488, 428] on span ". hide-lg .hide-md .hide-sm" at bounding box center [462, 428] width 54 height 11
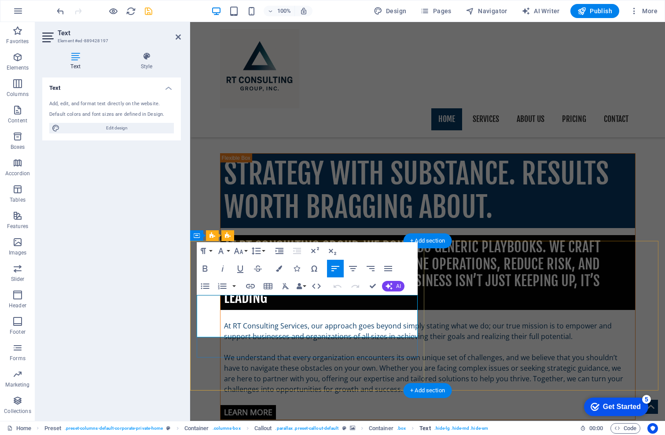
click at [488, 428] on span ". hide-lg .hide-md .hide-sm" at bounding box center [462, 428] width 54 height 11
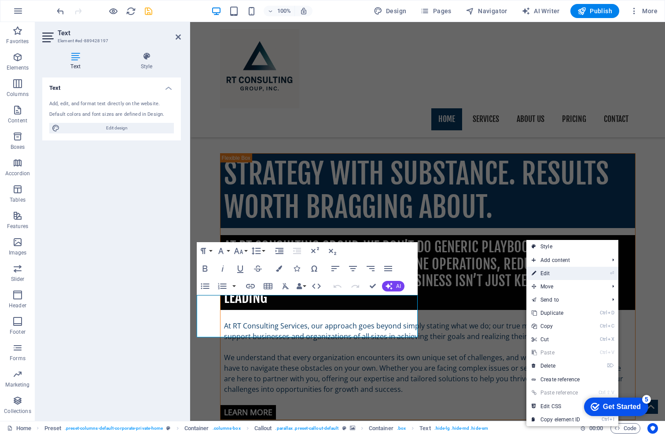
click at [548, 271] on link "⏎ Edit" at bounding box center [556, 273] width 59 height 13
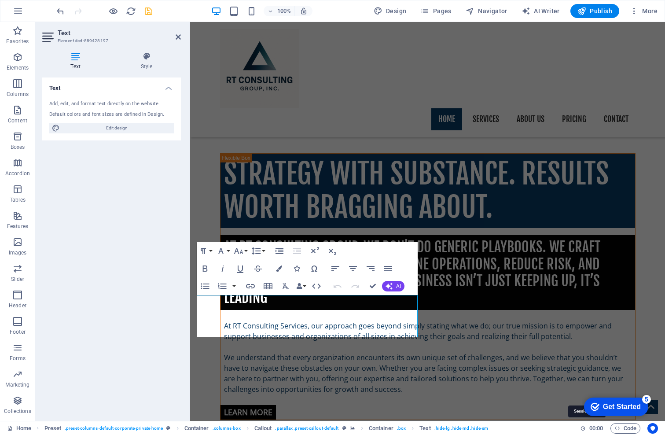
click at [581, 428] on icon at bounding box center [583, 428] width 6 height 6
click at [582, 430] on icon at bounding box center [583, 428] width 6 height 6
click at [592, 429] on span "00 : 00" at bounding box center [597, 428] width 14 height 11
click at [631, 428] on span "Code" at bounding box center [626, 428] width 22 height 11
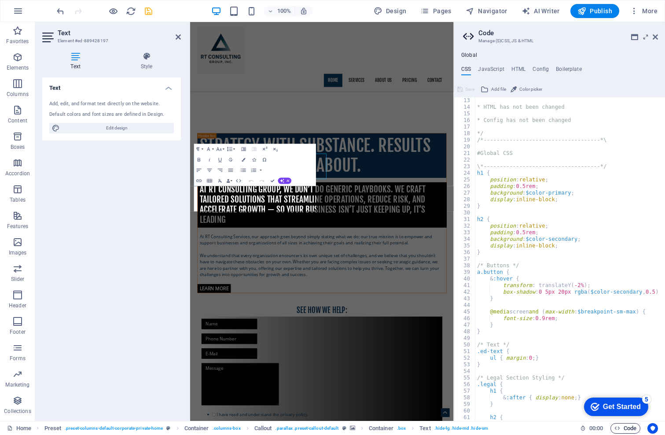
scroll to position [670, 0]
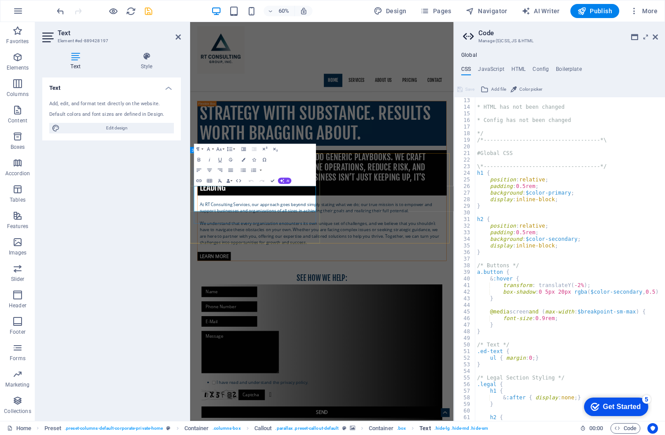
click at [488, 428] on span ". hide-lg .hide-md .hide-sm" at bounding box center [462, 428] width 54 height 11
click at [488, 426] on span ". hide-lg .hide-md .hide-sm" at bounding box center [462, 428] width 54 height 11
click at [365, 427] on icon "breadcrumb" at bounding box center [362, 428] width 7 height 7
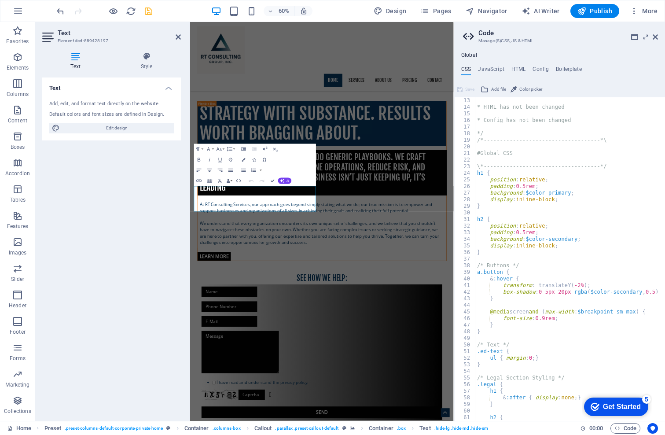
click at [365, 427] on icon "breadcrumb" at bounding box center [362, 428] width 7 height 7
click at [339, 425] on span ". parallax .preset-callout-default" at bounding box center [306, 428] width 63 height 11
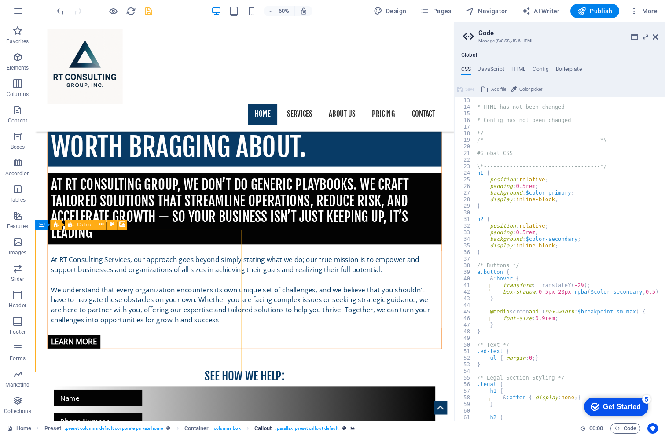
scroll to position [616, 0]
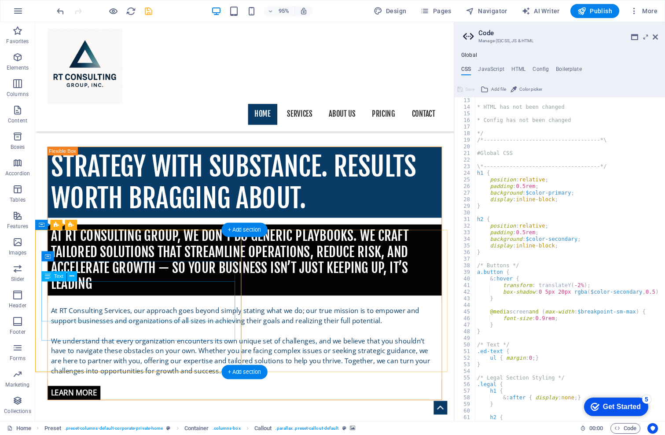
click at [431, 429] on span "Text" at bounding box center [425, 428] width 11 height 11
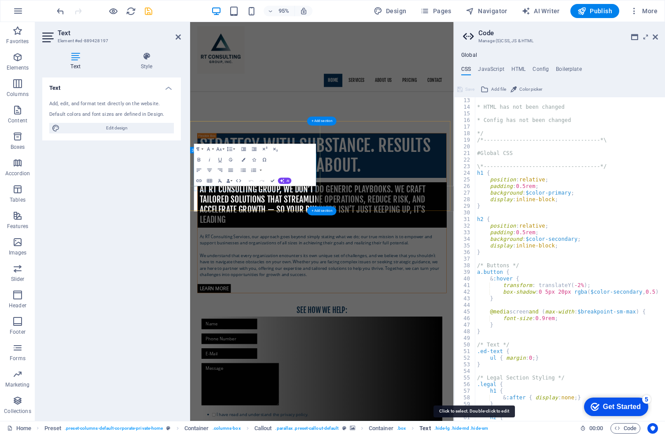
scroll to position [670, 0]
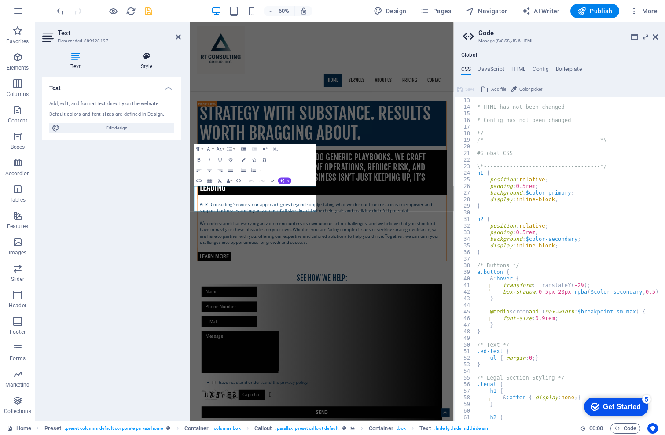
click at [145, 59] on icon at bounding box center [146, 56] width 69 height 9
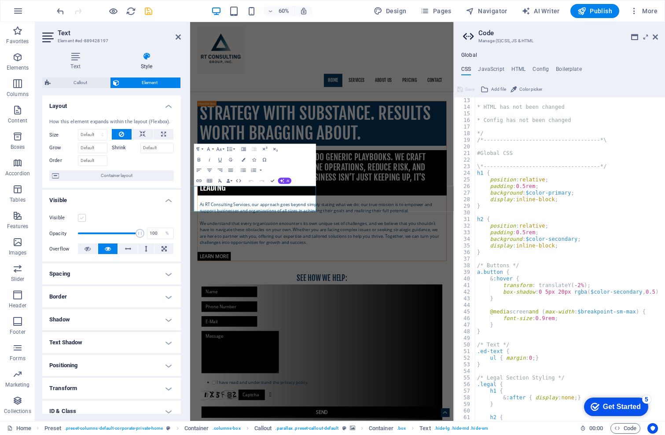
click at [83, 222] on label at bounding box center [82, 218] width 8 height 8
click at [0, 0] on input "Visible" at bounding box center [0, 0] width 0 height 0
drag, startPoint x: 177, startPoint y: 36, endPoint x: 304, endPoint y: 85, distance: 135.9
click at [177, 36] on icon at bounding box center [178, 36] width 5 height 7
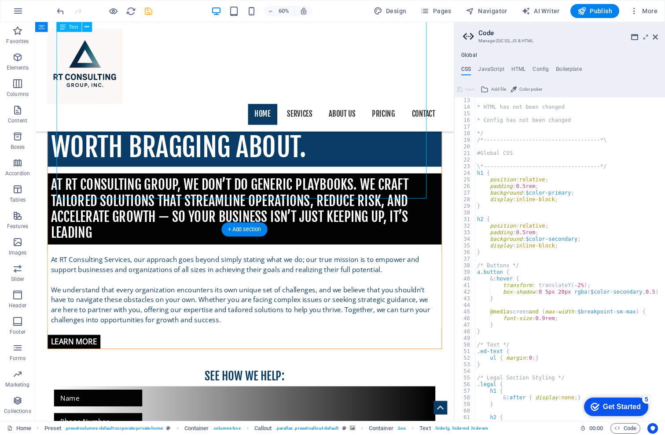
scroll to position [616, 0]
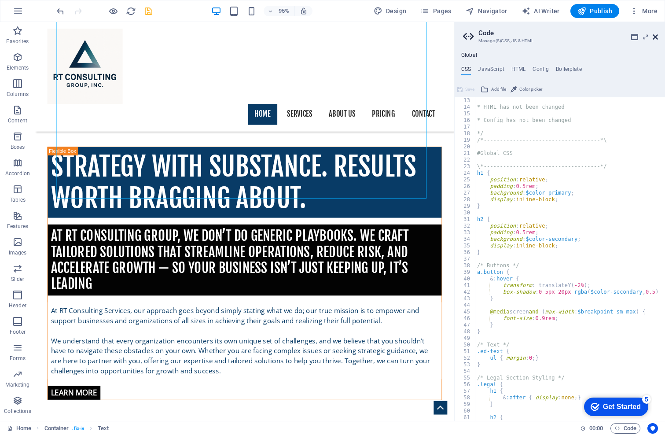
drag, startPoint x: 657, startPoint y: 36, endPoint x: 92, endPoint y: 44, distance: 565.5
click at [657, 36] on icon at bounding box center [655, 36] width 5 height 7
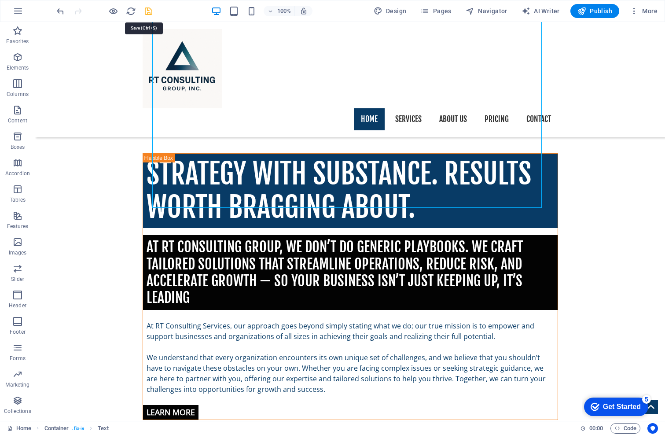
click at [151, 10] on icon "save" at bounding box center [149, 11] width 10 height 10
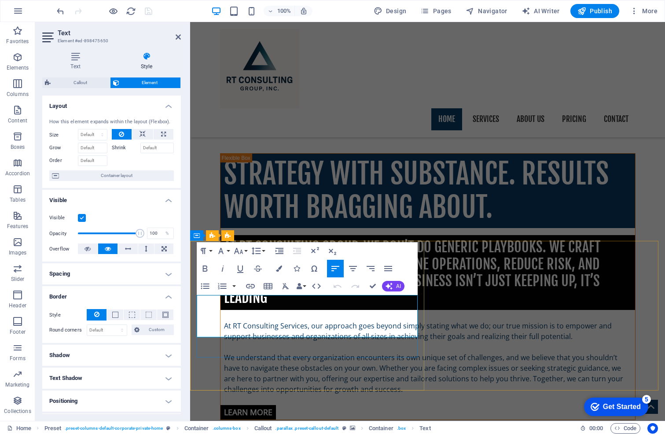
drag, startPoint x: 291, startPoint y: 332, endPoint x: 318, endPoint y: 333, distance: 27.3
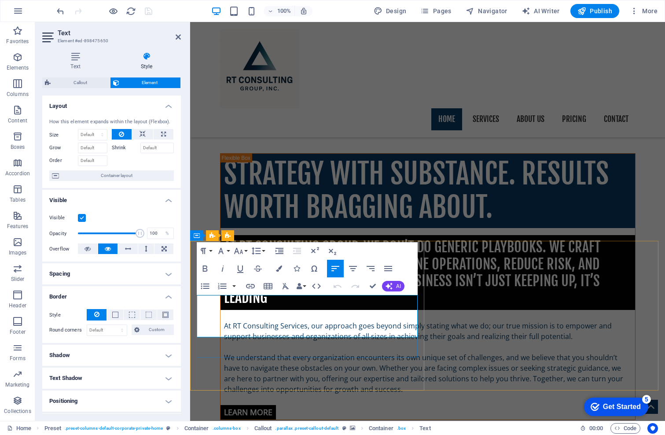
drag, startPoint x: 314, startPoint y: 331, endPoint x: 264, endPoint y: 328, distance: 50.3
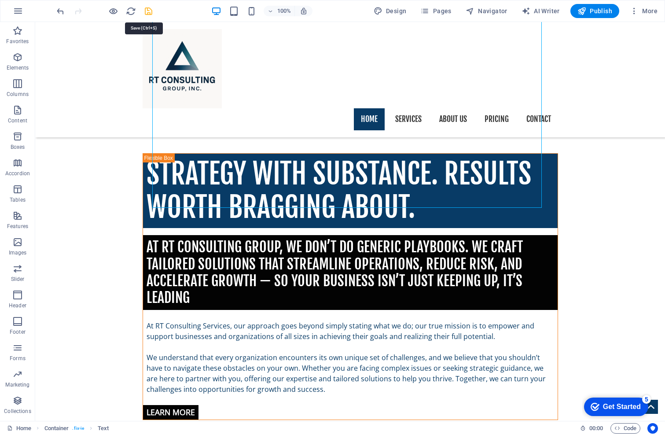
click at [148, 10] on icon "save" at bounding box center [149, 11] width 10 height 10
click at [594, 14] on span "Publish" at bounding box center [595, 11] width 35 height 9
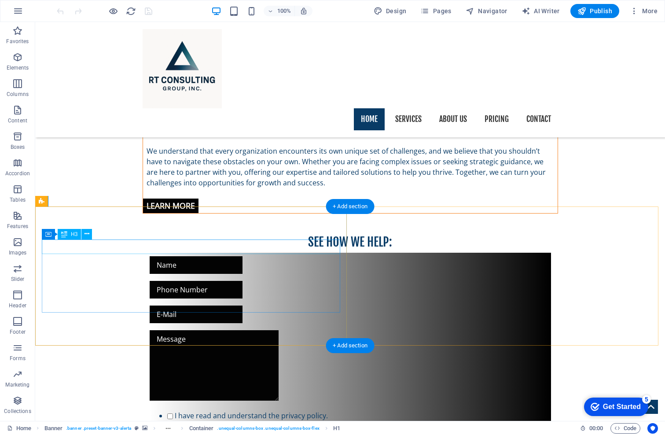
scroll to position [749, 0]
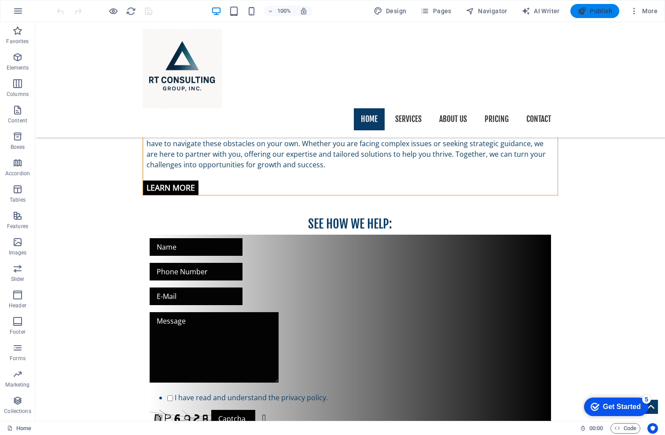
click at [606, 9] on span "Publish" at bounding box center [595, 11] width 35 height 9
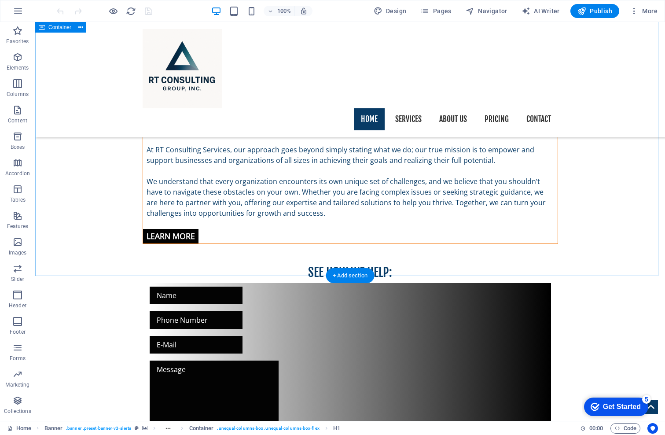
scroll to position [705, 0]
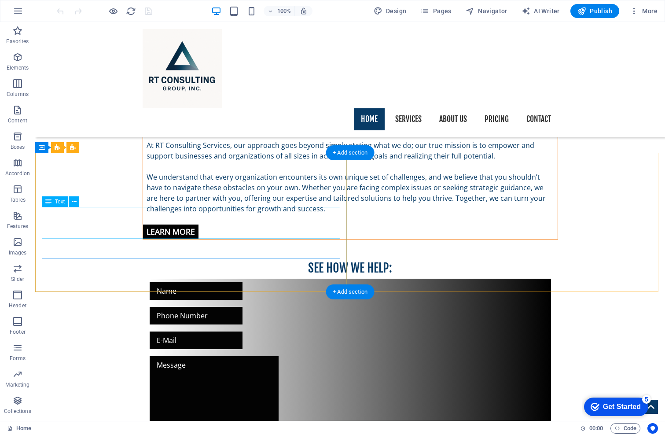
drag, startPoint x: 164, startPoint y: 232, endPoint x: 144, endPoint y: 232, distance: 20.7
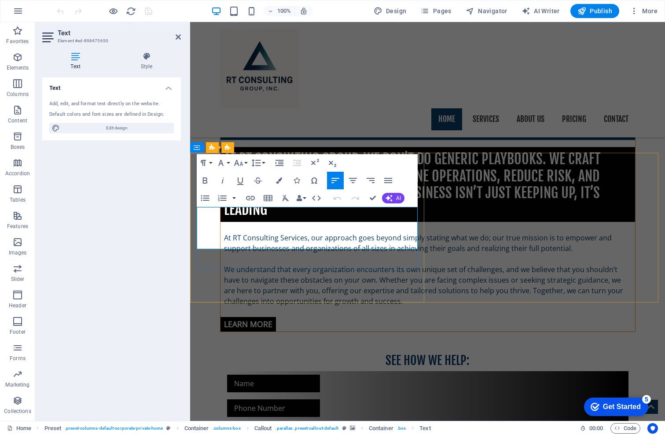
click at [43, 285] on div "Text Add, edit, and format text directly on the website. Default colors and fon…" at bounding box center [111, 246] width 139 height 336
click at [150, 242] on div "Text Add, edit, and format text directly on the website. Default colors and fon…" at bounding box center [111, 246] width 139 height 336
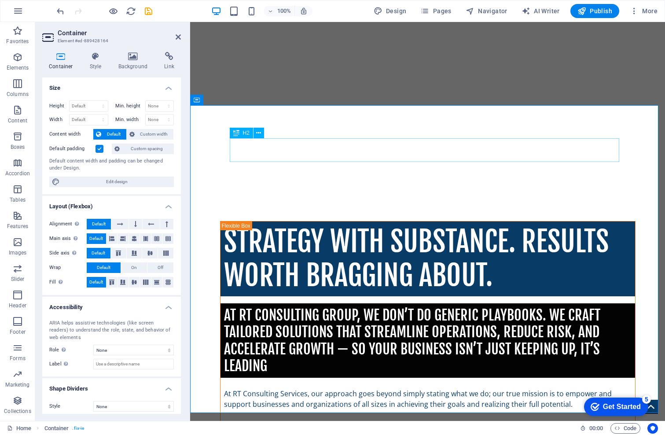
scroll to position [396, 0]
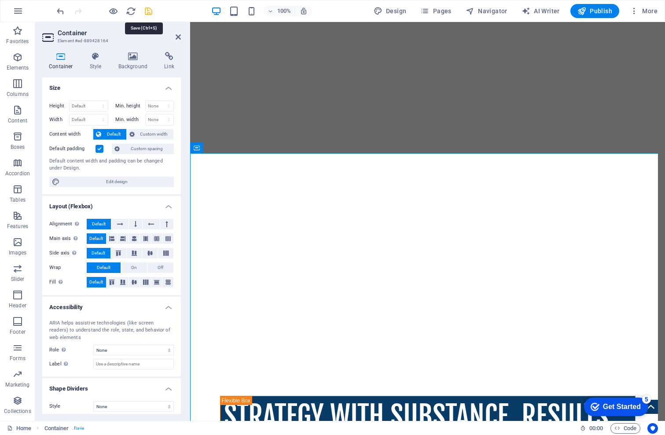
click at [149, 12] on icon "save" at bounding box center [149, 11] width 10 height 10
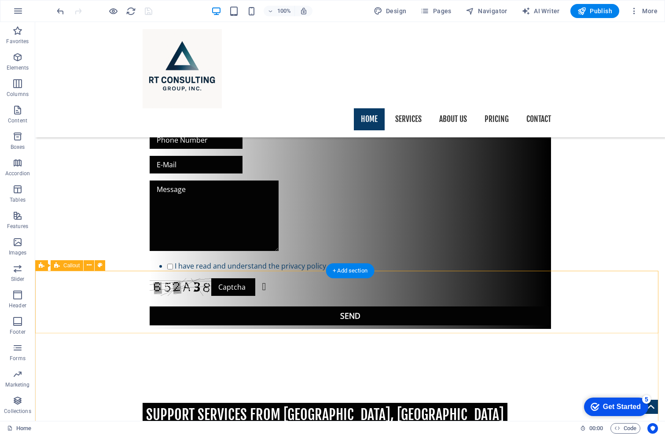
scroll to position [881, 0]
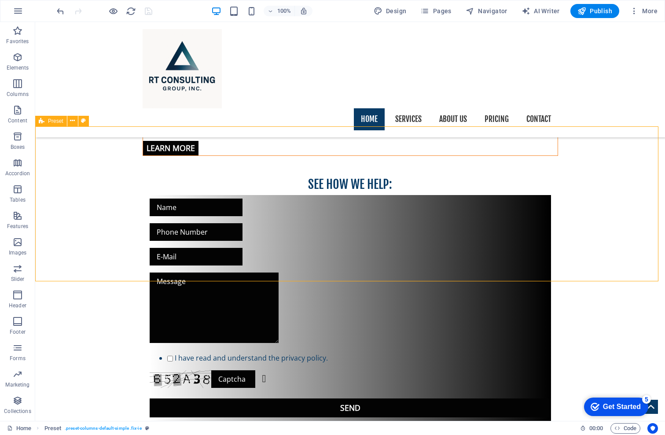
scroll to position [870, 0]
